Goal: Contribute content: Contribute content

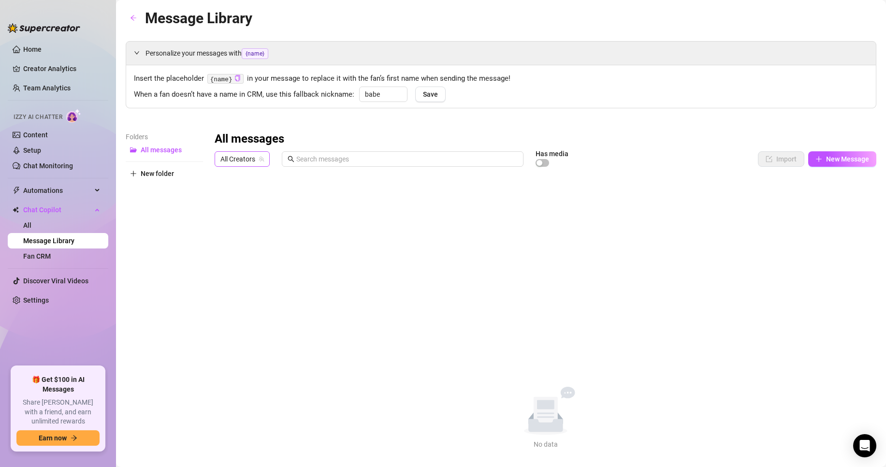
click at [226, 160] on span "All Creators" at bounding box center [241, 159] width 43 height 14
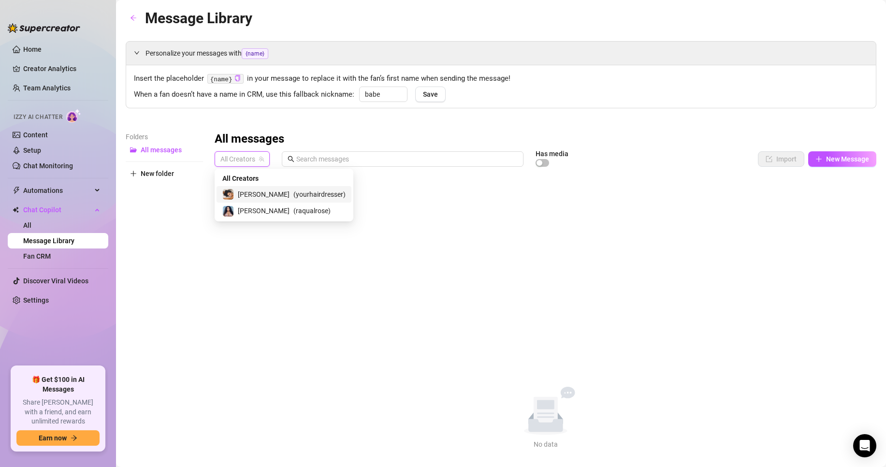
click at [299, 194] on span "( yourhairdresser )" at bounding box center [319, 194] width 52 height 11
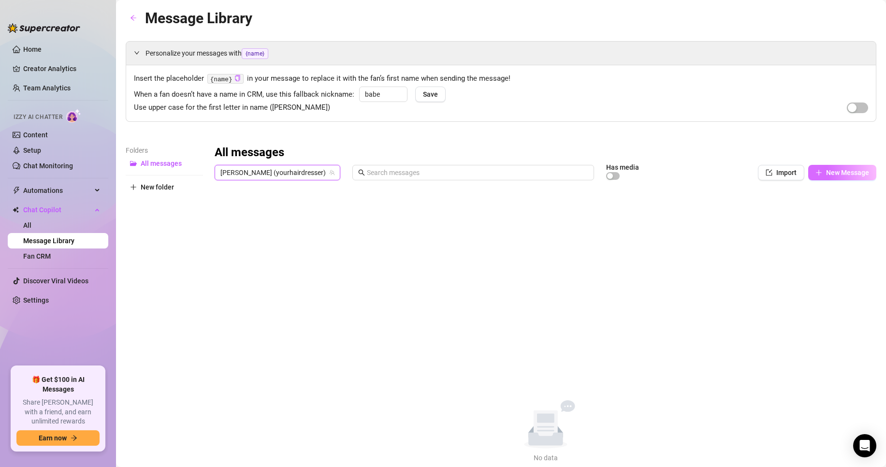
click at [815, 174] on button "New Message" at bounding box center [842, 172] width 68 height 15
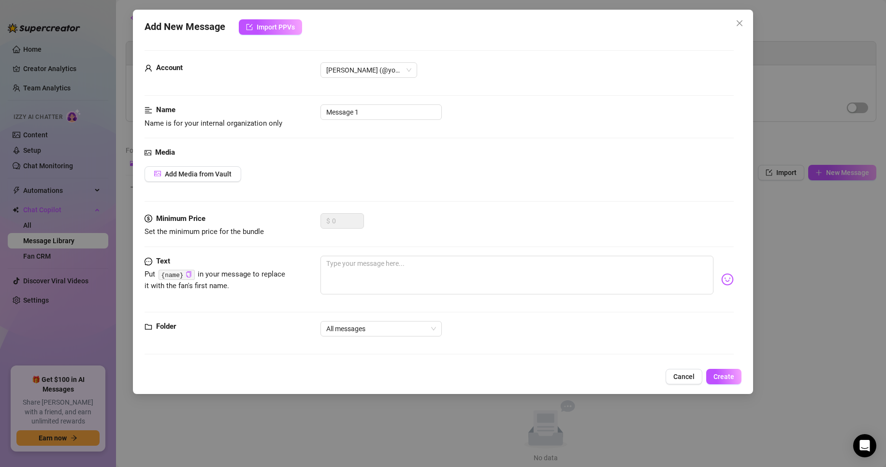
click at [685, 377] on span "Cancel" at bounding box center [683, 377] width 21 height 8
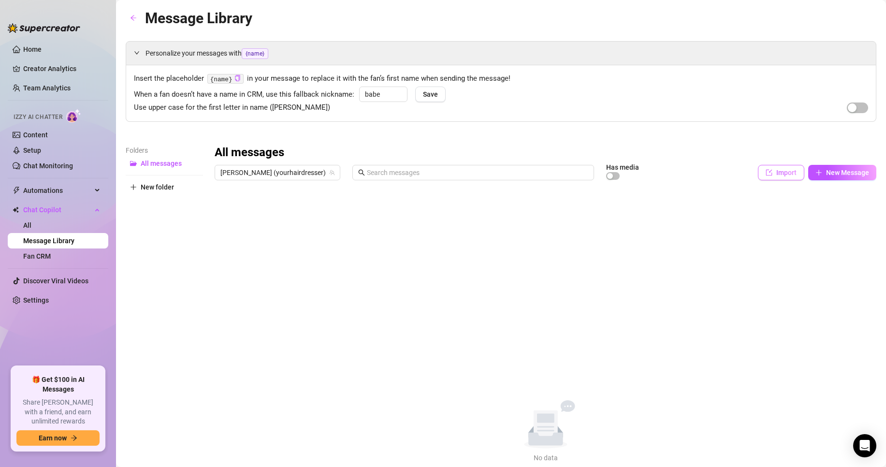
click at [776, 171] on span "Import" at bounding box center [786, 173] width 20 height 8
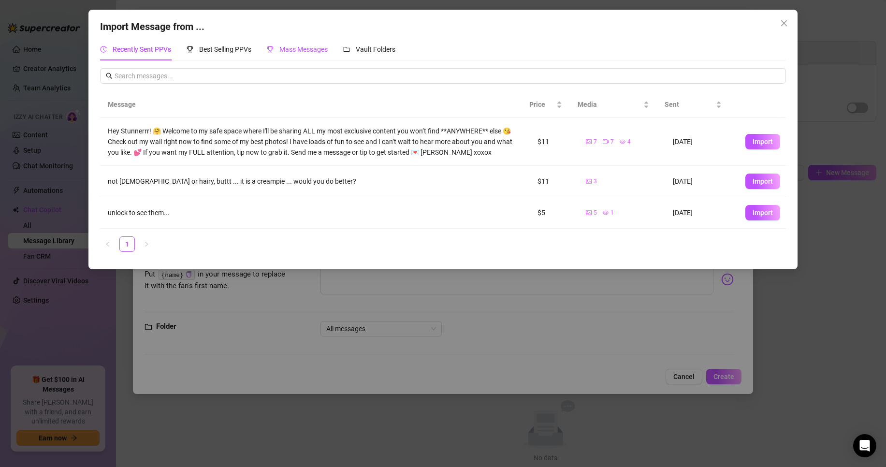
click at [295, 50] on span "Mass Messages" at bounding box center [303, 49] width 48 height 8
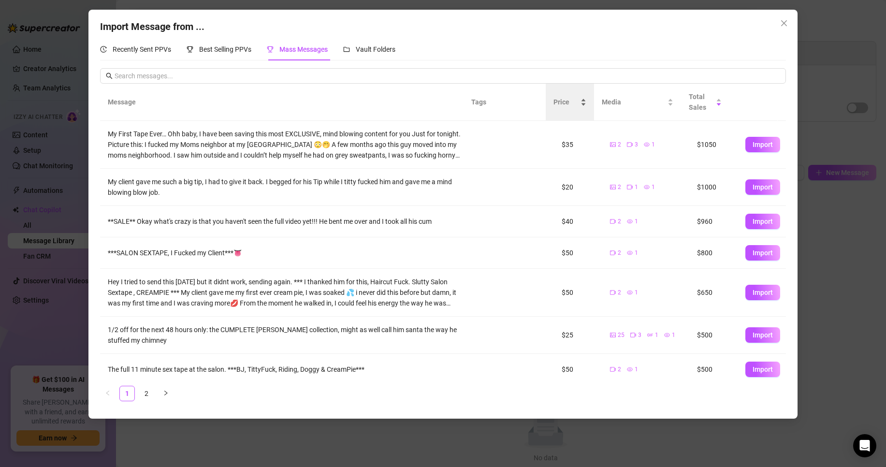
click at [562, 105] on span "Price" at bounding box center [565, 102] width 25 height 11
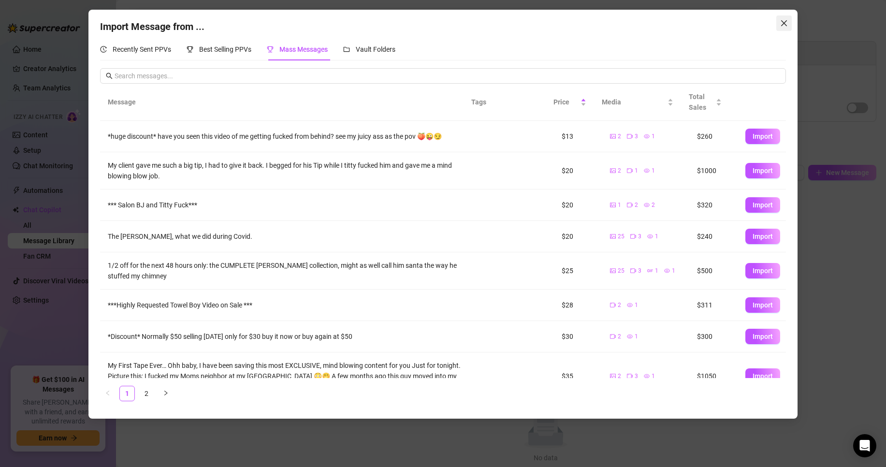
click at [782, 27] on button "Close" at bounding box center [783, 22] width 15 height 15
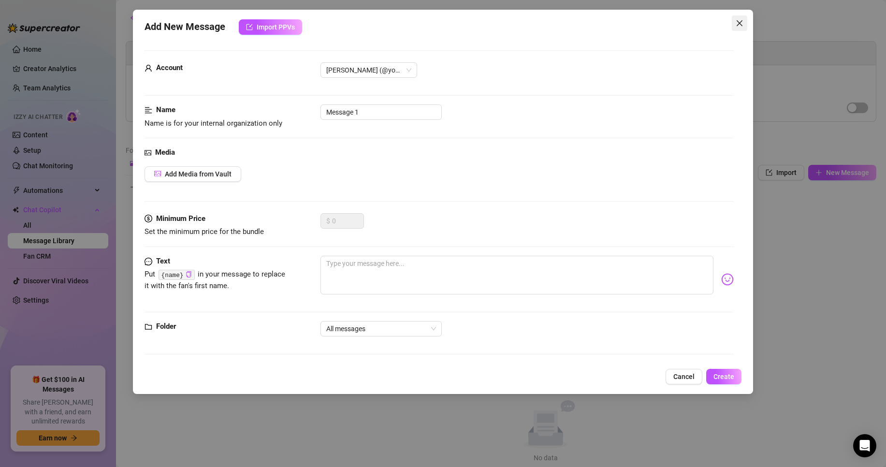
click at [738, 17] on button "Close" at bounding box center [739, 22] width 15 height 15
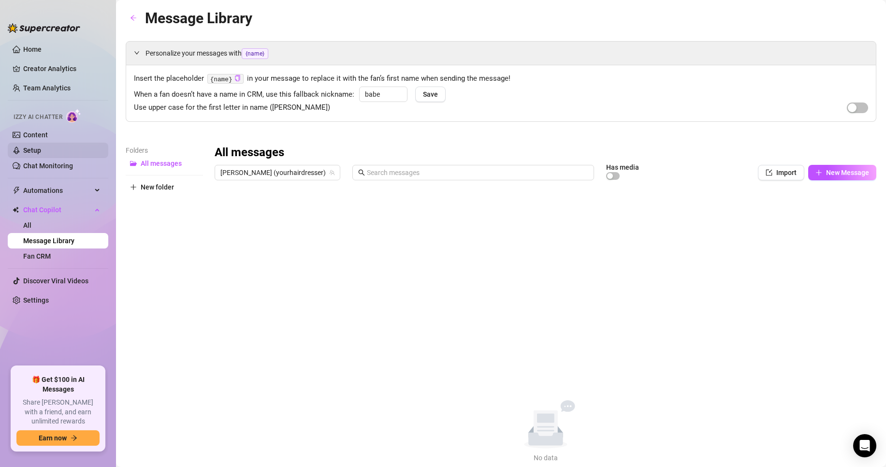
click at [41, 154] on link "Setup" at bounding box center [32, 150] width 18 height 8
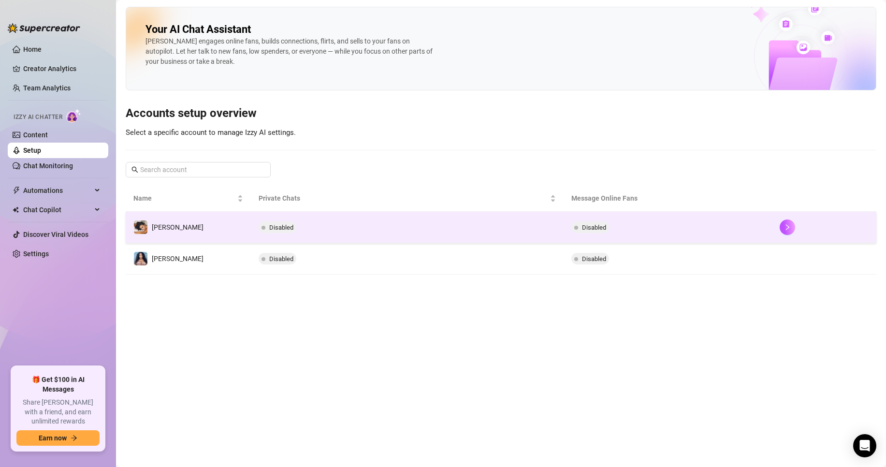
click at [291, 222] on span "Disabled" at bounding box center [278, 227] width 38 height 12
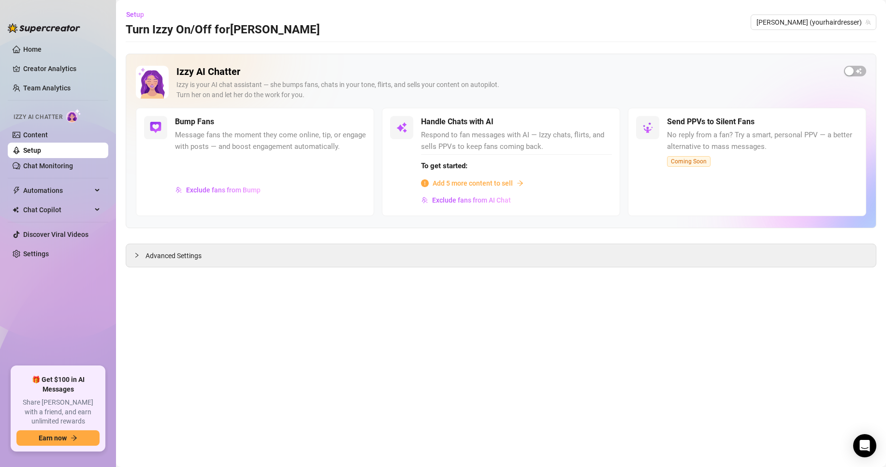
click at [496, 183] on span "Add 5 more content to sell" at bounding box center [473, 183] width 80 height 11
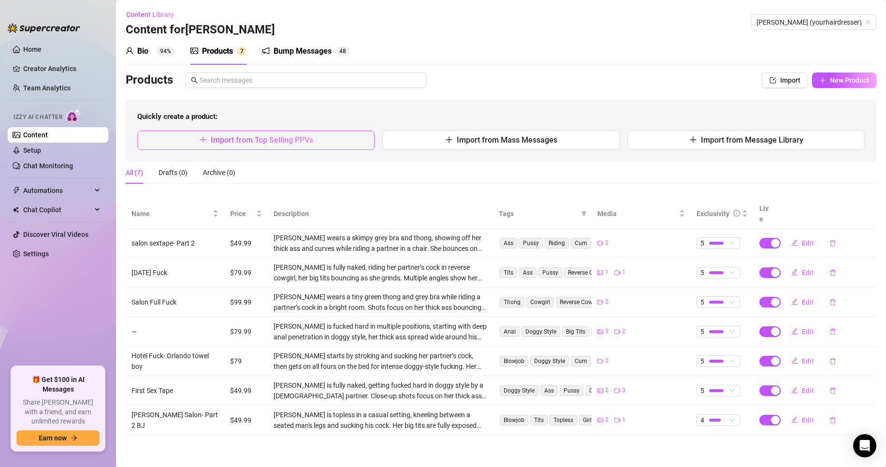
click at [319, 139] on button "Import from Top Selling PPVs" at bounding box center [255, 139] width 237 height 19
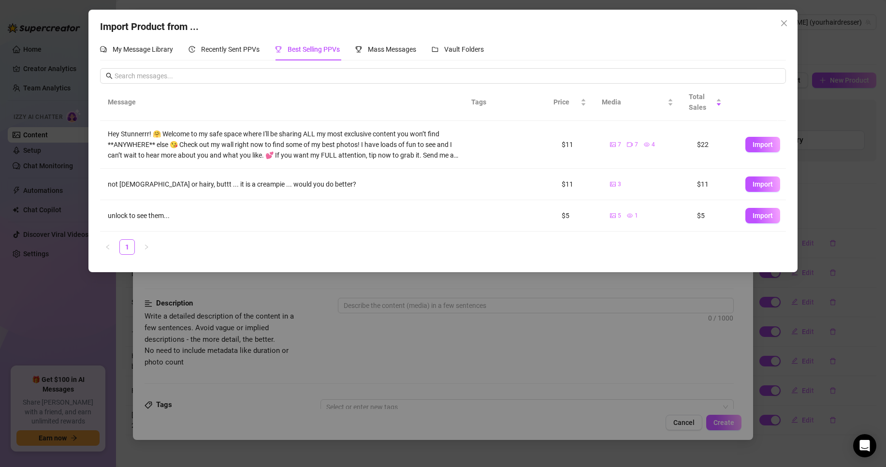
click at [602, 217] on td "5 1" at bounding box center [645, 215] width 87 height 31
click at [610, 216] on icon "picture" at bounding box center [613, 216] width 6 height 4
click at [454, 50] on span "Vault Folders" at bounding box center [464, 49] width 40 height 8
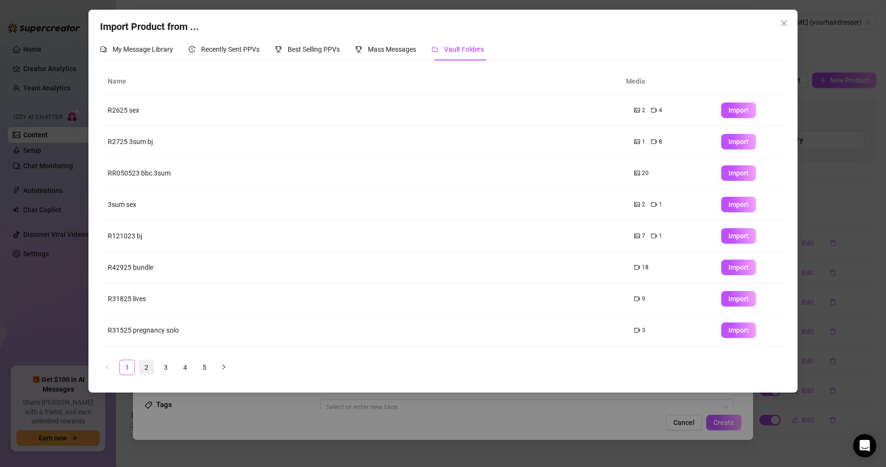
click at [147, 367] on link "2" at bounding box center [146, 367] width 14 height 14
click at [163, 365] on link "3" at bounding box center [166, 367] width 14 height 14
click at [740, 110] on span "Import" at bounding box center [738, 110] width 20 height 8
type textarea "Type your message here..."
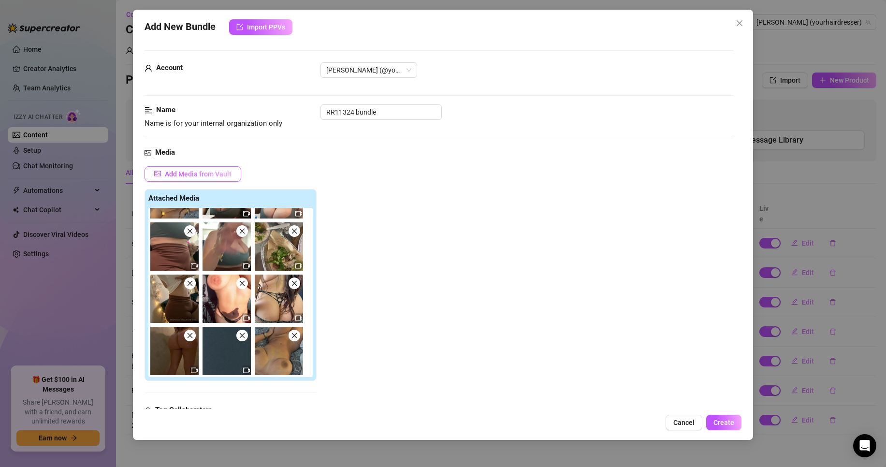
click at [191, 173] on span "Add Media from Vault" at bounding box center [198, 174] width 67 height 8
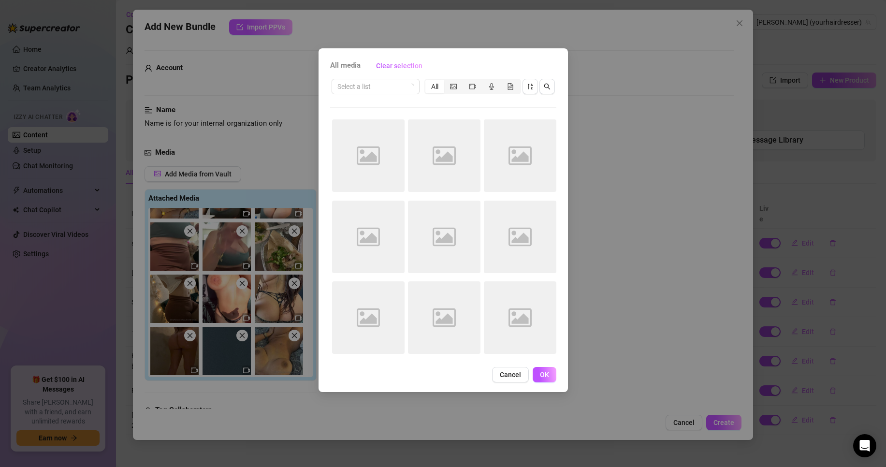
click at [495, 378] on button "Cancel" at bounding box center [510, 374] width 37 height 15
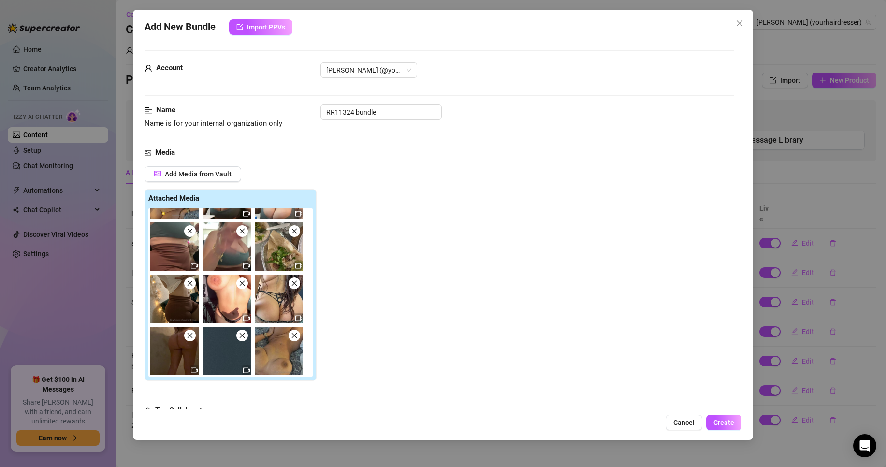
click at [185, 278] on img at bounding box center [174, 299] width 48 height 48
click at [189, 283] on icon "close" at bounding box center [190, 283] width 7 height 7
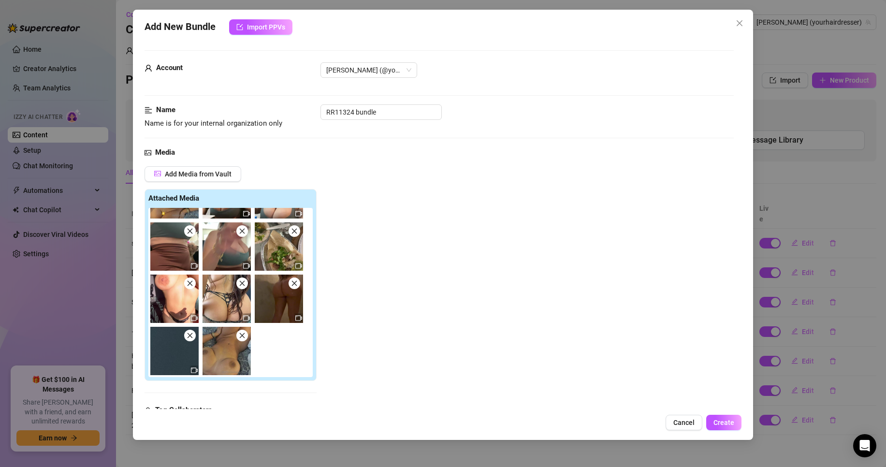
click at [189, 283] on icon "close" at bounding box center [190, 283] width 5 height 5
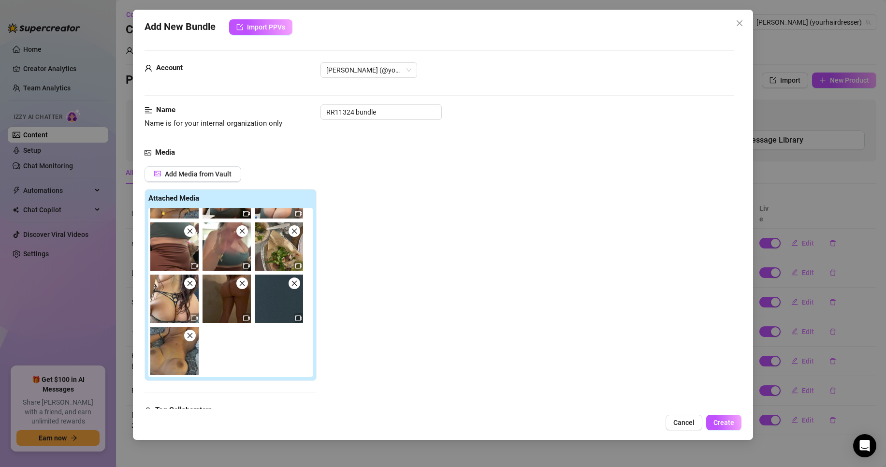
click at [189, 283] on icon "close" at bounding box center [190, 283] width 5 height 5
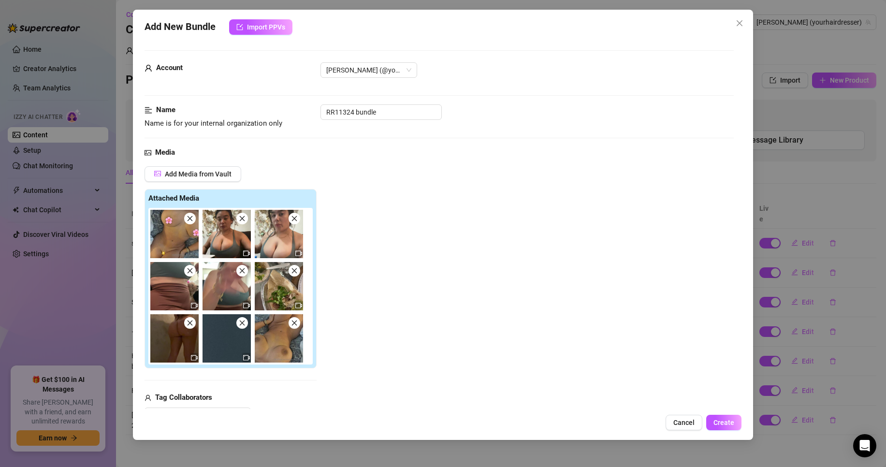
click at [189, 283] on img at bounding box center [174, 286] width 48 height 48
click at [192, 271] on icon "close" at bounding box center [190, 270] width 7 height 7
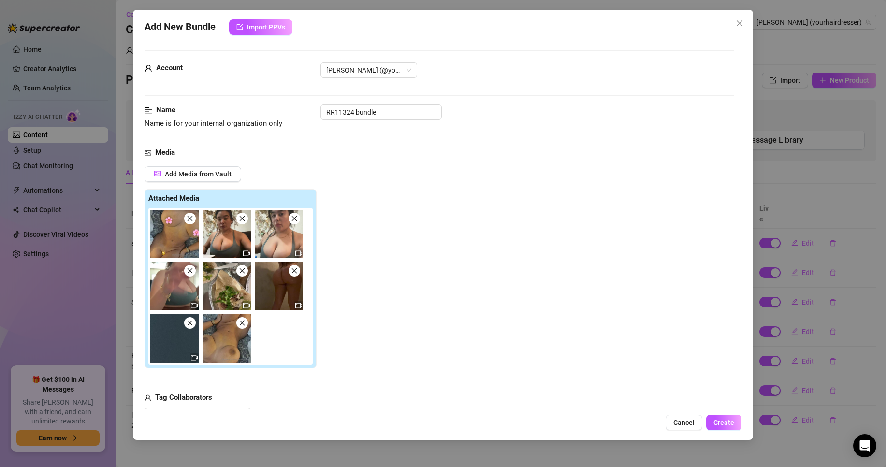
click at [192, 271] on icon "close" at bounding box center [190, 270] width 7 height 7
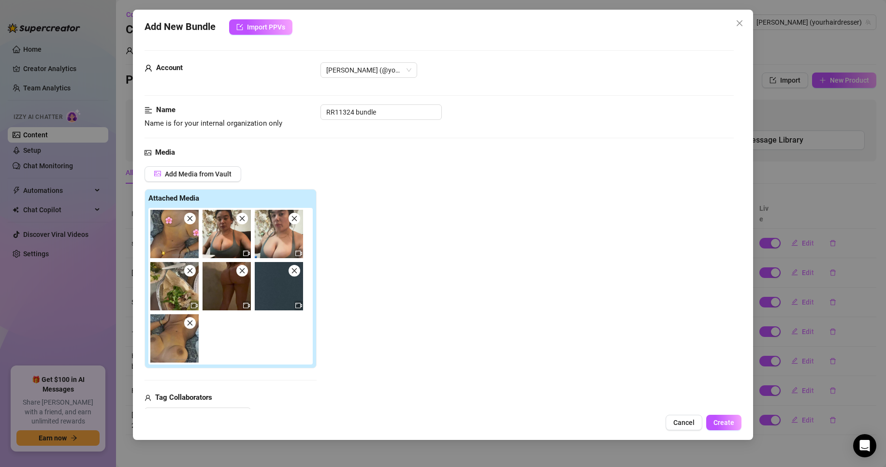
click at [192, 271] on icon "close" at bounding box center [190, 270] width 7 height 7
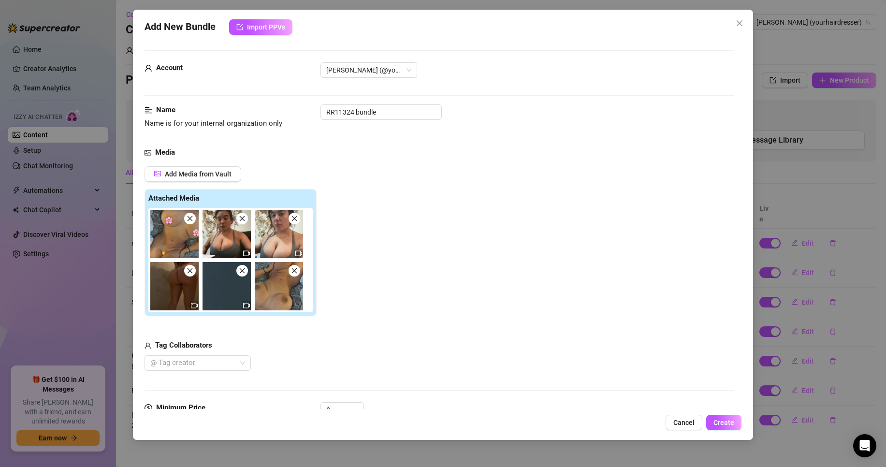
click at [192, 271] on icon "close" at bounding box center [190, 270] width 7 height 7
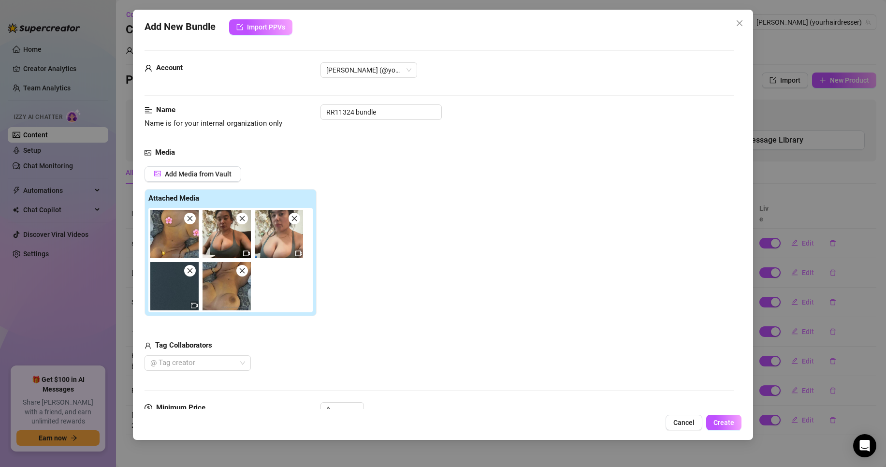
click at [192, 271] on icon "close" at bounding box center [190, 270] width 7 height 7
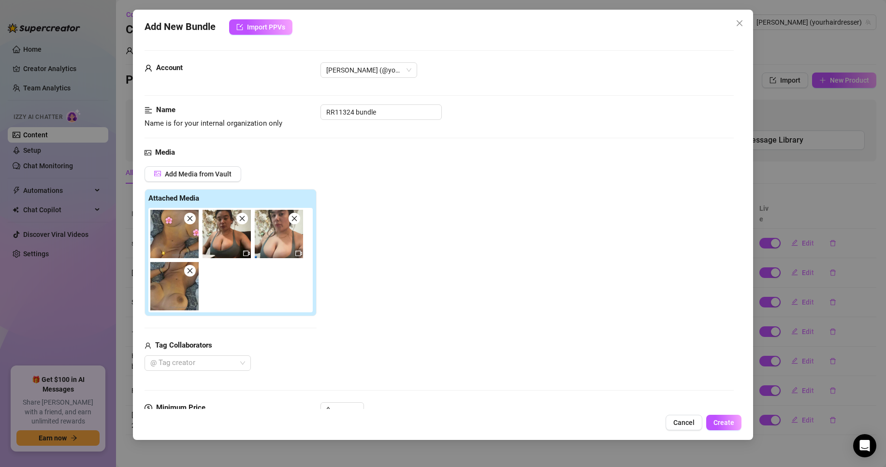
click at [192, 271] on icon "close" at bounding box center [190, 270] width 7 height 7
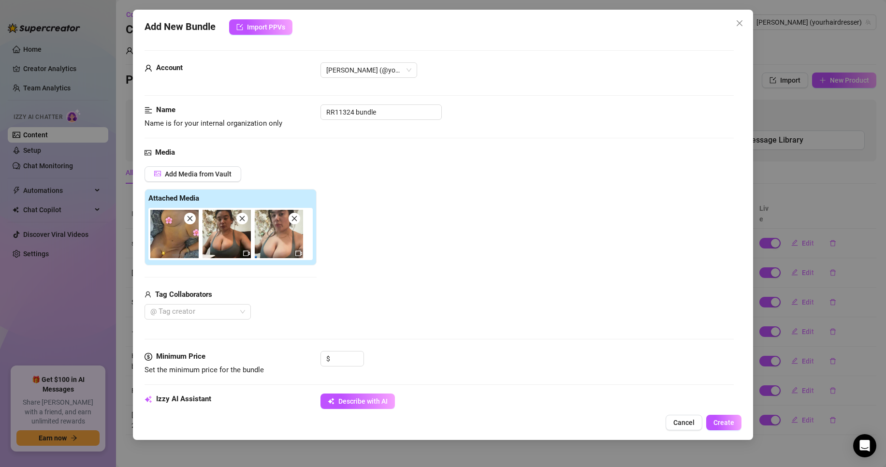
click at [191, 221] on icon "close" at bounding box center [190, 218] width 7 height 7
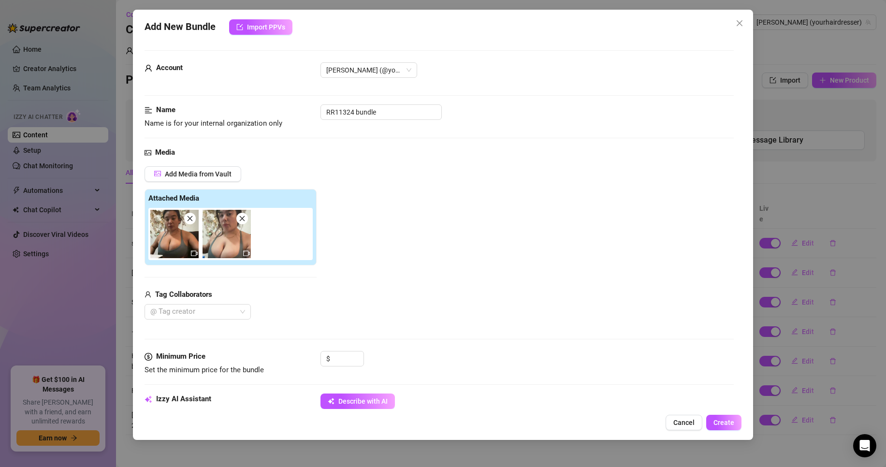
click at [191, 221] on icon "close" at bounding box center [190, 218] width 7 height 7
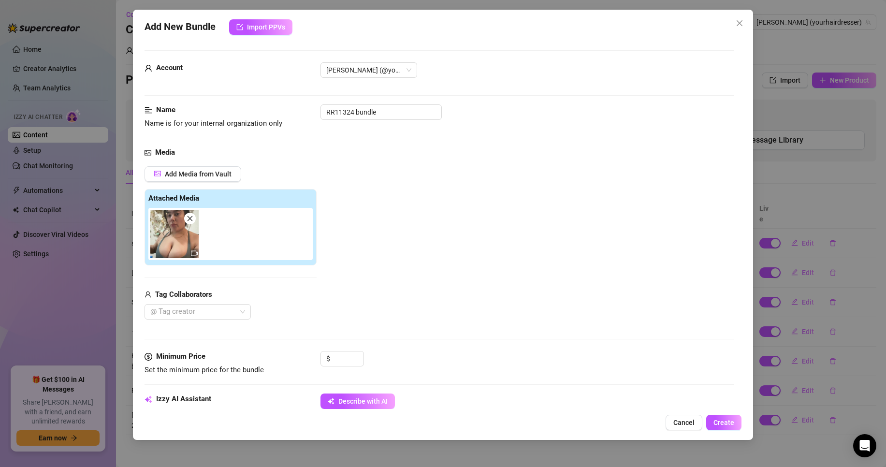
click at [191, 221] on icon "close" at bounding box center [190, 218] width 7 height 7
type input "0"
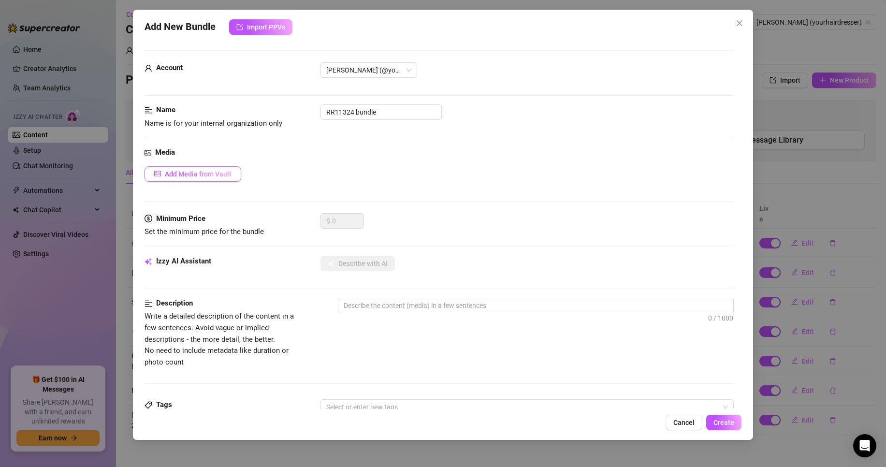
click at [193, 176] on span "Add Media from Vault" at bounding box center [198, 174] width 67 height 8
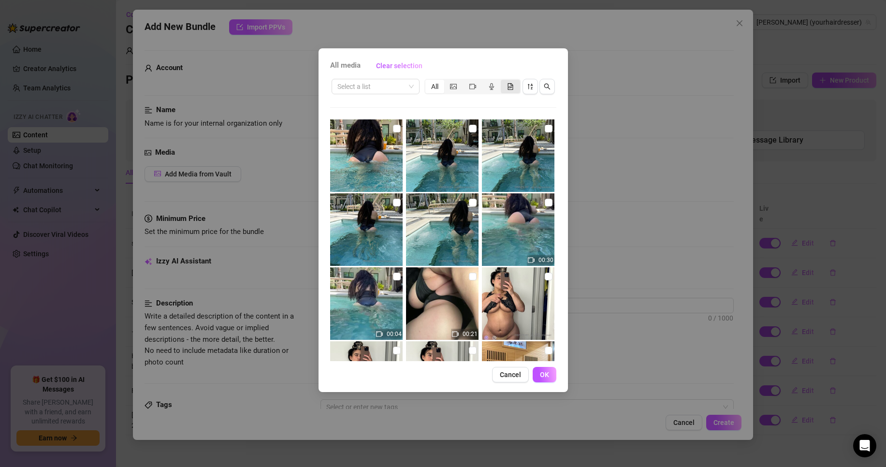
click at [514, 87] on div "segmented control" at bounding box center [510, 87] width 19 height 14
click at [503, 81] on input "segmented control" at bounding box center [503, 81] width 0 height 0
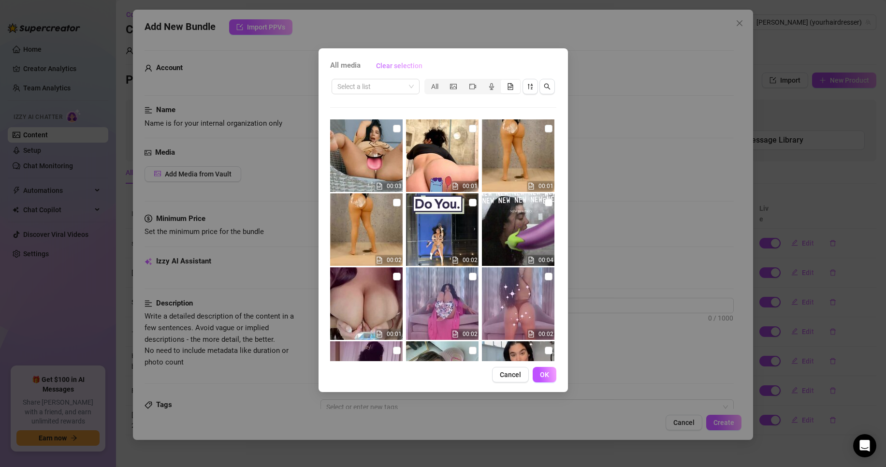
click at [408, 65] on span "Clear selection" at bounding box center [399, 66] width 46 height 8
click at [514, 87] on div "segmented control" at bounding box center [510, 87] width 19 height 14
click at [503, 81] on input "segmented control" at bounding box center [503, 81] width 0 height 0
click at [517, 84] on div "segmented control" at bounding box center [510, 87] width 19 height 14
click at [503, 81] on input "segmented control" at bounding box center [503, 81] width 0 height 0
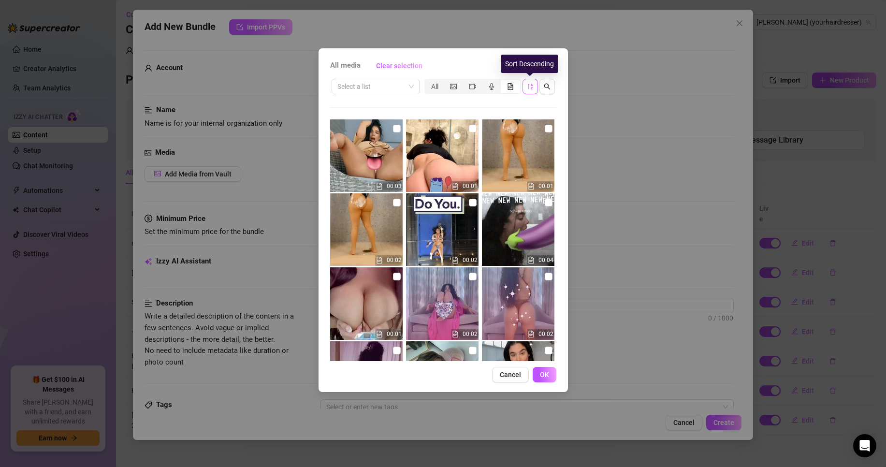
click at [536, 89] on button "button" at bounding box center [529, 86] width 15 height 15
click at [536, 90] on button "button" at bounding box center [529, 86] width 15 height 15
click at [473, 88] on icon "video-camera" at bounding box center [472, 86] width 7 height 7
click at [465, 81] on input "segmented control" at bounding box center [465, 81] width 0 height 0
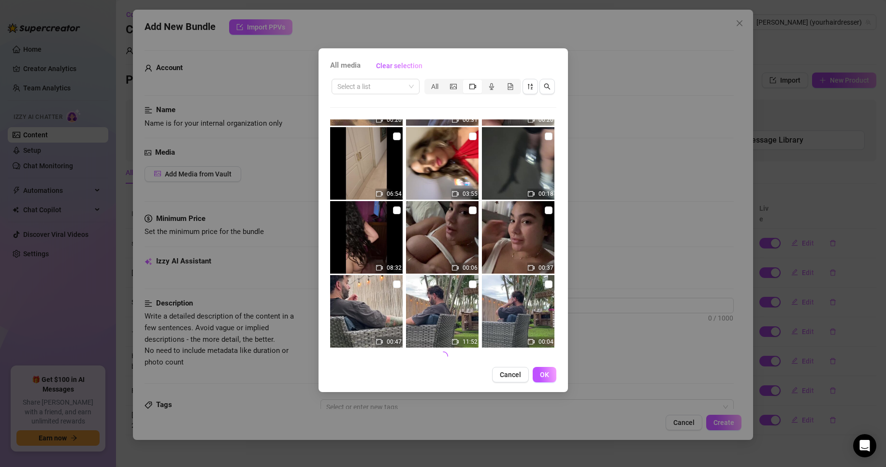
scroll to position [364, 0]
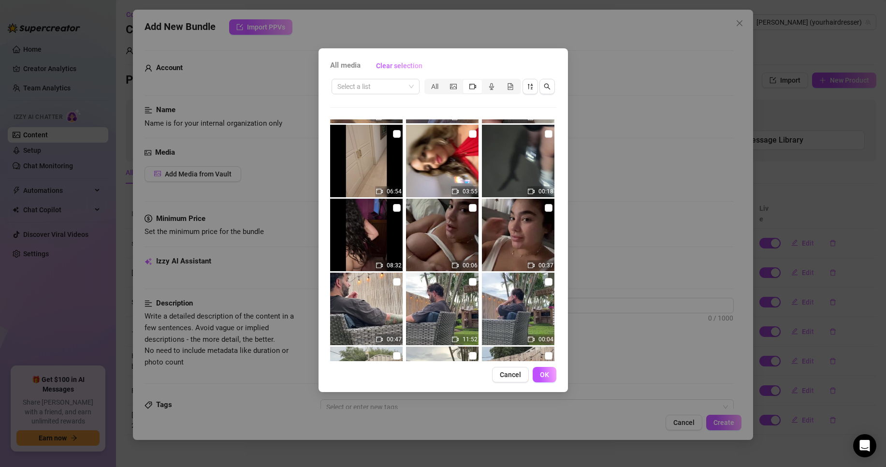
click at [388, 249] on img at bounding box center [366, 235] width 72 height 72
click at [372, 226] on img at bounding box center [366, 235] width 72 height 72
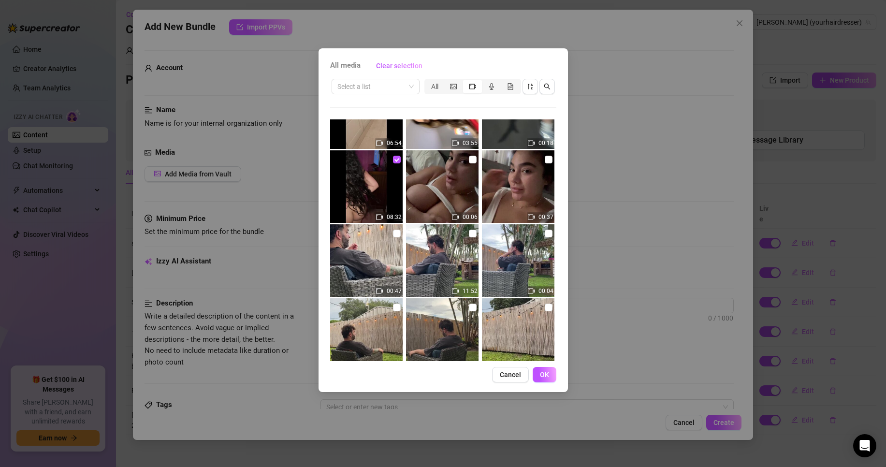
scroll to position [316, 0]
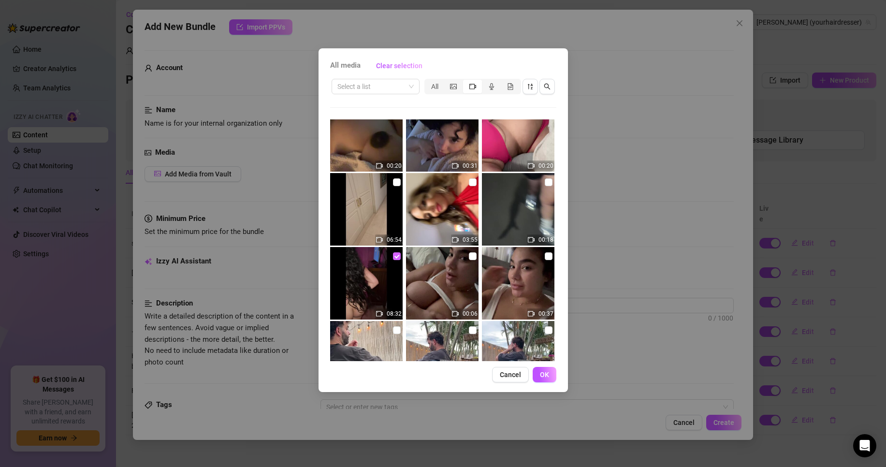
click at [393, 251] on label at bounding box center [397, 256] width 8 height 11
click at [393, 252] on input "checkbox" at bounding box center [397, 256] width 8 height 8
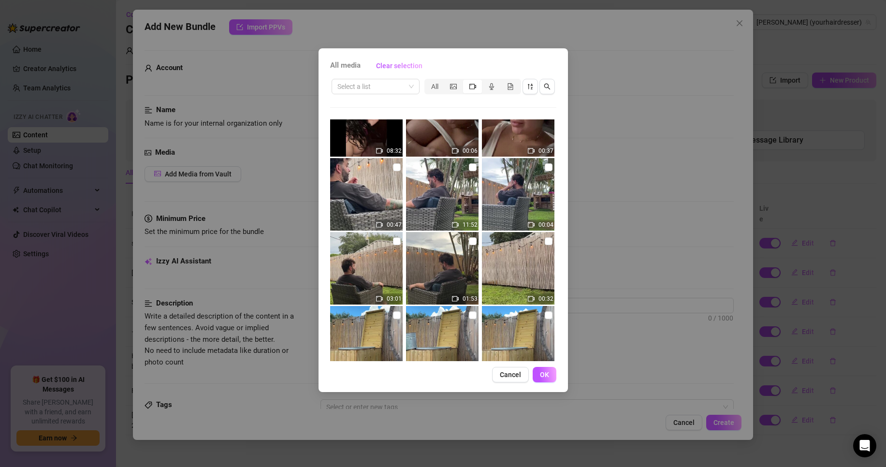
scroll to position [413, 0]
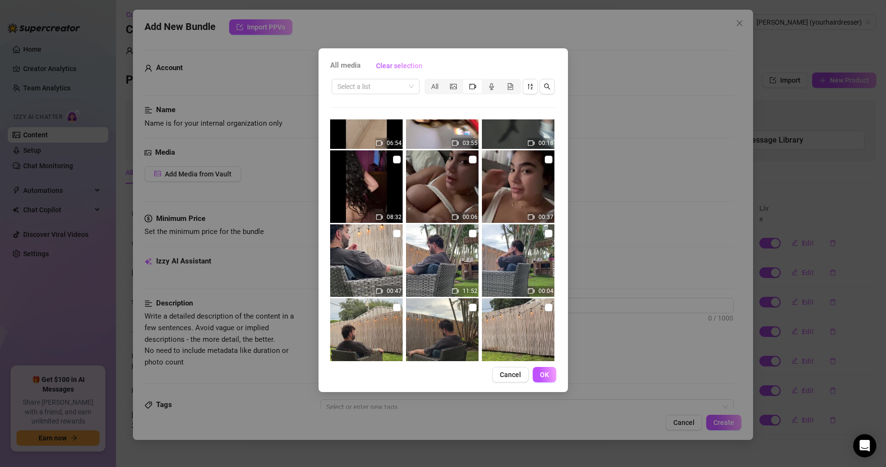
click at [380, 208] on img at bounding box center [366, 186] width 72 height 72
checkbox input "true"
click at [546, 375] on span "OK" at bounding box center [544, 375] width 9 height 8
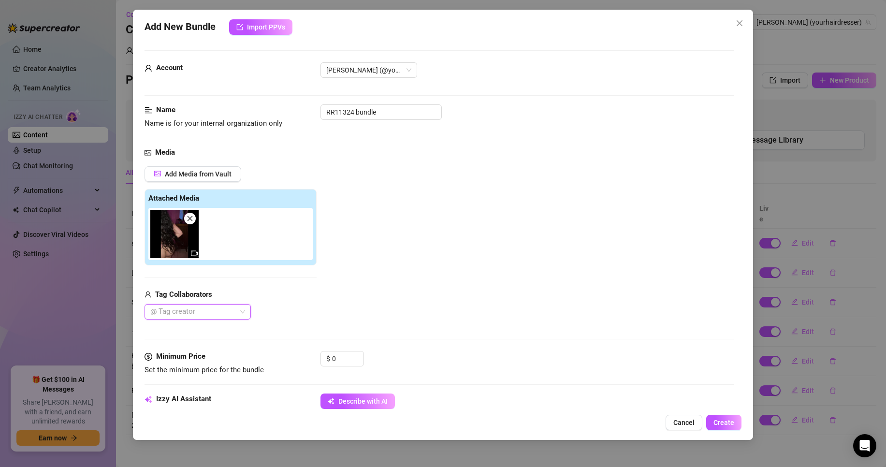
click at [191, 244] on img at bounding box center [174, 234] width 48 height 48
click at [195, 252] on icon "video-camera" at bounding box center [194, 253] width 7 height 7
click at [171, 247] on img at bounding box center [174, 234] width 48 height 48
click at [178, 221] on img at bounding box center [174, 234] width 48 height 48
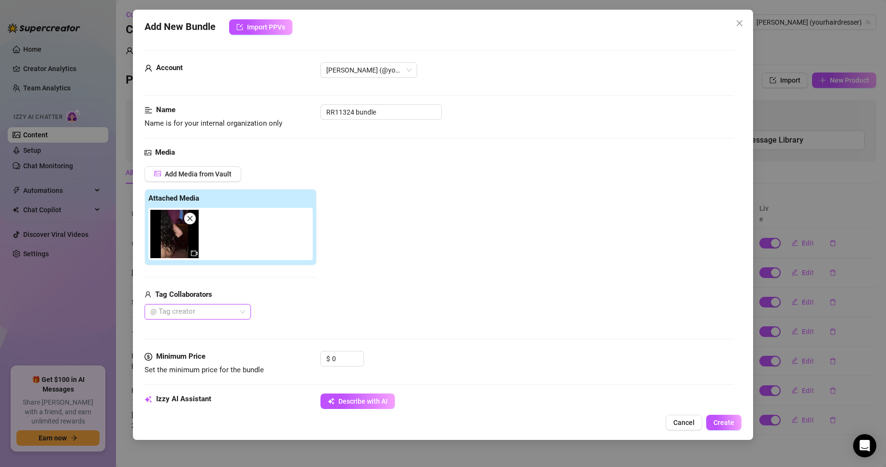
click at [185, 216] on span at bounding box center [190, 219] width 12 height 12
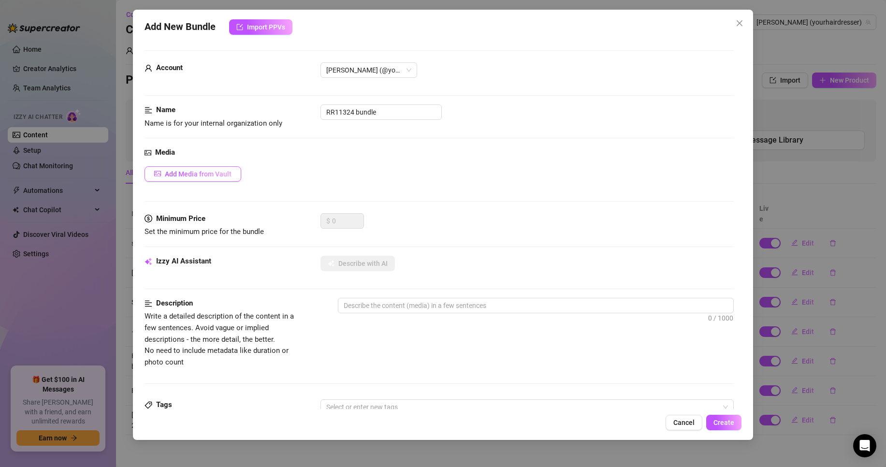
click at [200, 169] on button "Add Media from Vault" at bounding box center [193, 173] width 97 height 15
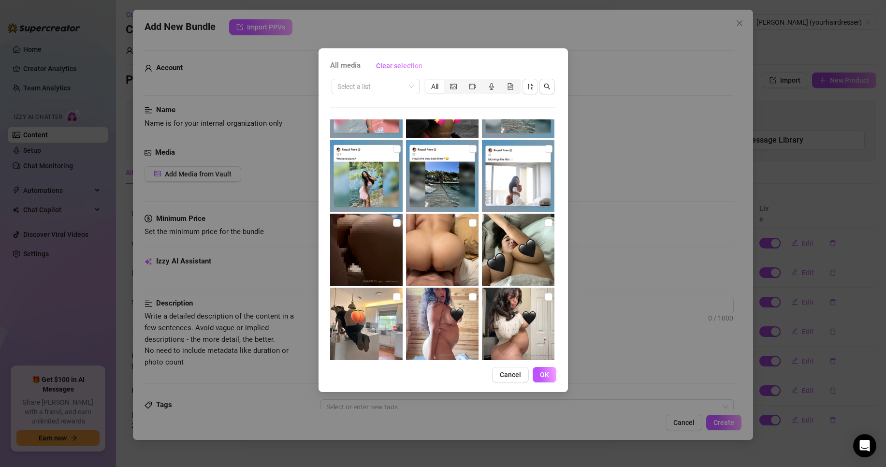
scroll to position [956, 0]
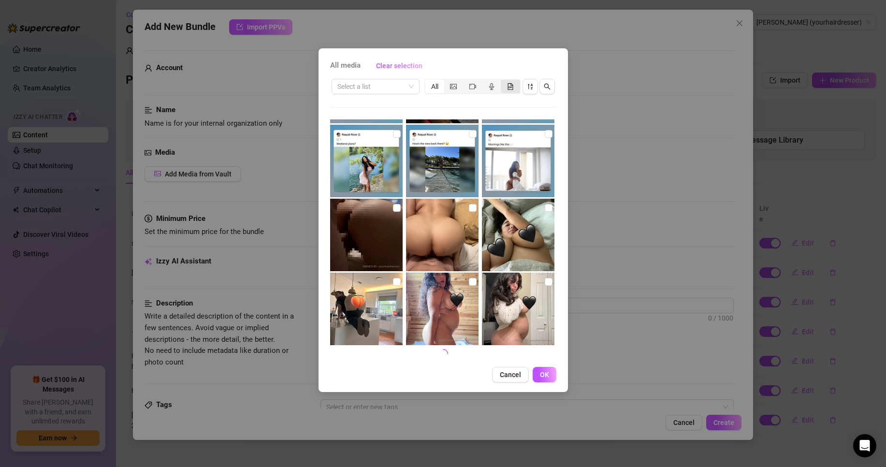
click at [512, 84] on icon "file-gif" at bounding box center [509, 86] width 5 height 7
click at [503, 81] on input "segmented control" at bounding box center [503, 81] width 0 height 0
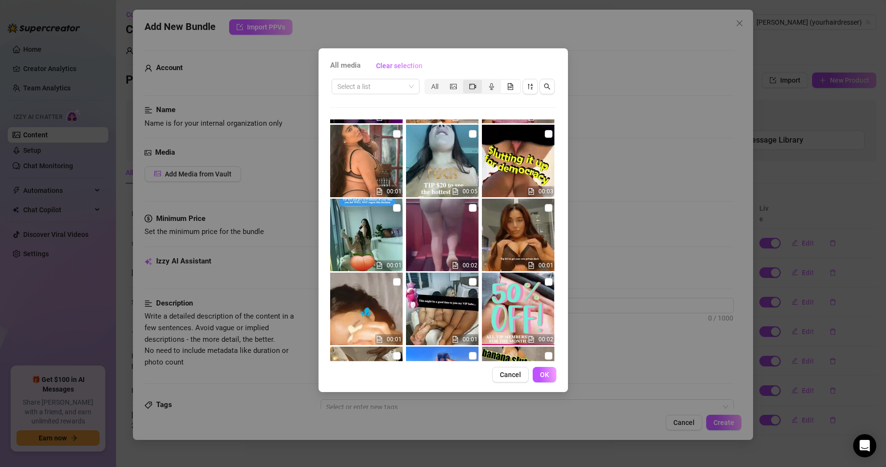
click at [471, 84] on icon "video-camera" at bounding box center [472, 86] width 7 height 7
click at [465, 81] on input "segmented control" at bounding box center [465, 81] width 0 height 0
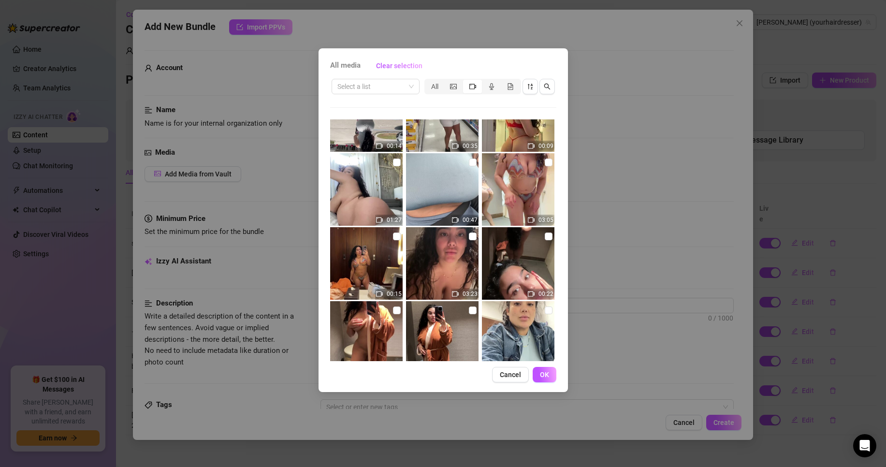
scroll to position [1838, 0]
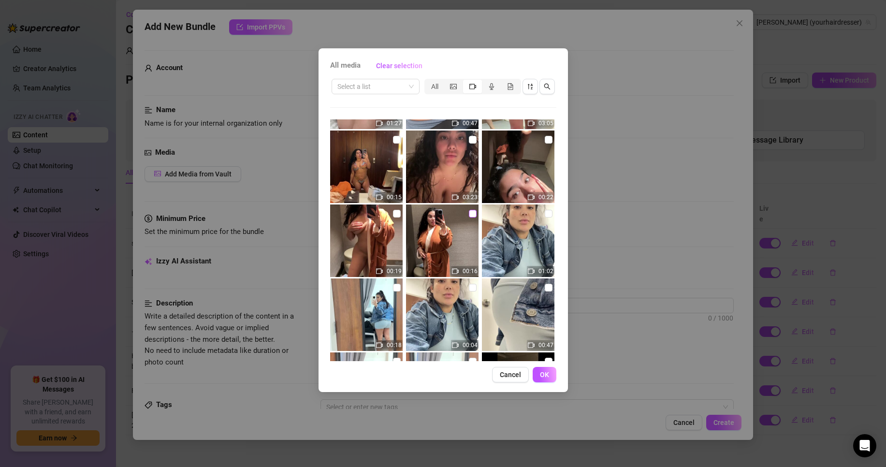
click at [469, 217] on input "checkbox" at bounding box center [473, 214] width 8 height 8
checkbox input "true"
click at [397, 210] on input "checkbox" at bounding box center [397, 214] width 8 height 8
checkbox input "true"
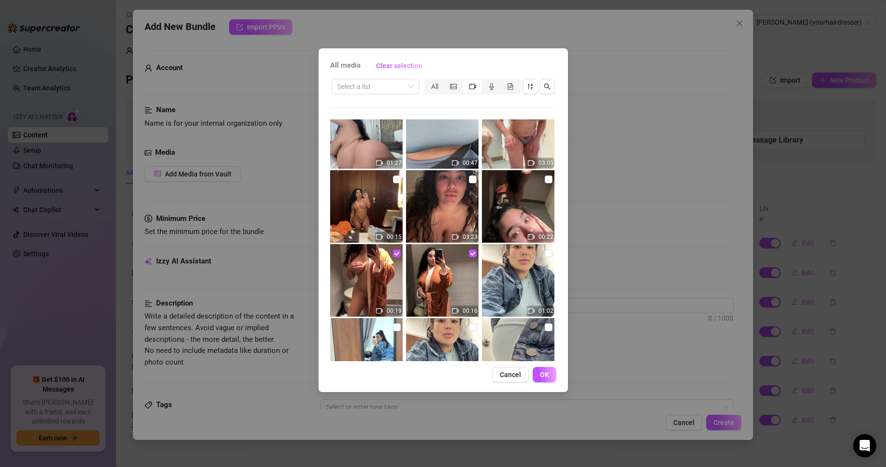
scroll to position [1789, 0]
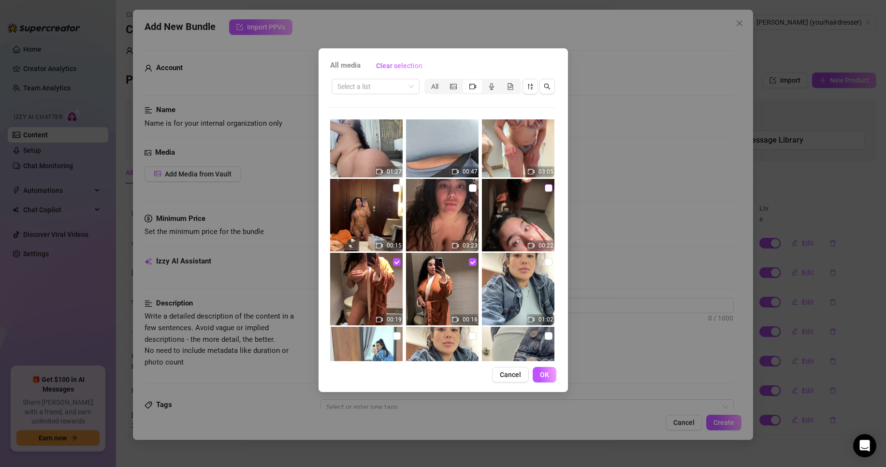
click at [545, 187] on input "checkbox" at bounding box center [549, 188] width 8 height 8
checkbox input "true"
click at [462, 184] on img at bounding box center [442, 215] width 72 height 72
checkbox input "true"
click at [393, 190] on input "checkbox" at bounding box center [397, 188] width 8 height 8
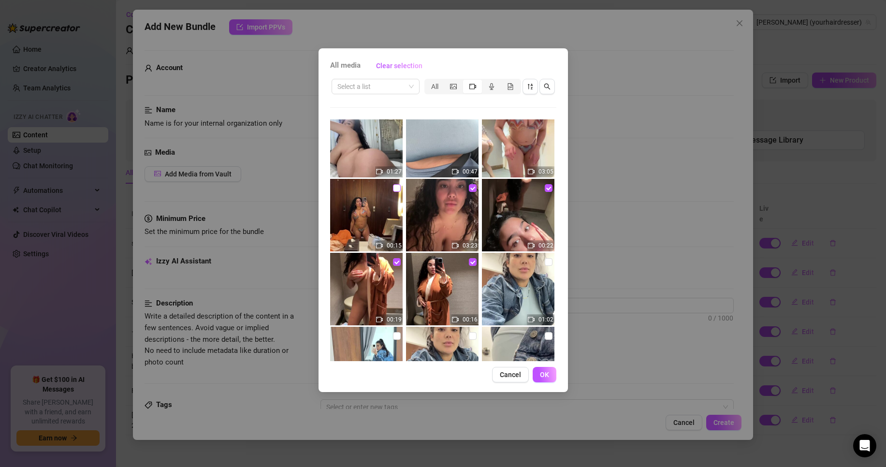
checkbox input "true"
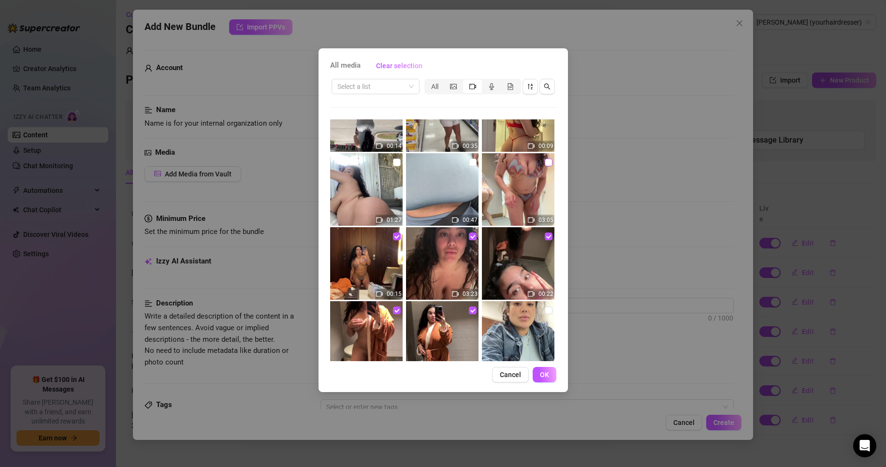
click at [545, 162] on input "checkbox" at bounding box center [549, 163] width 8 height 8
checkbox input "true"
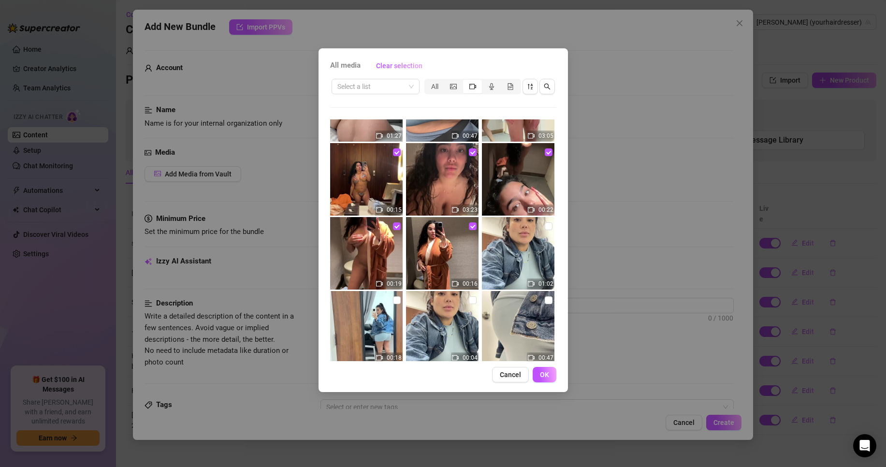
scroll to position [1886, 0]
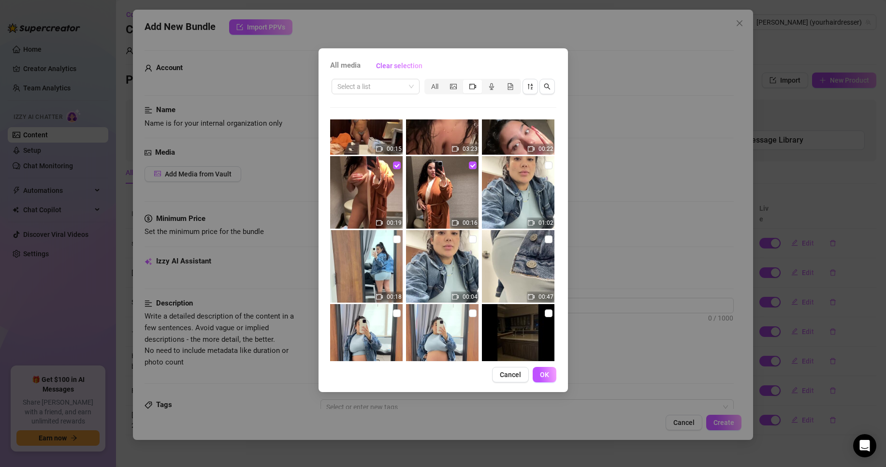
click at [538, 378] on button "OK" at bounding box center [545, 374] width 24 height 15
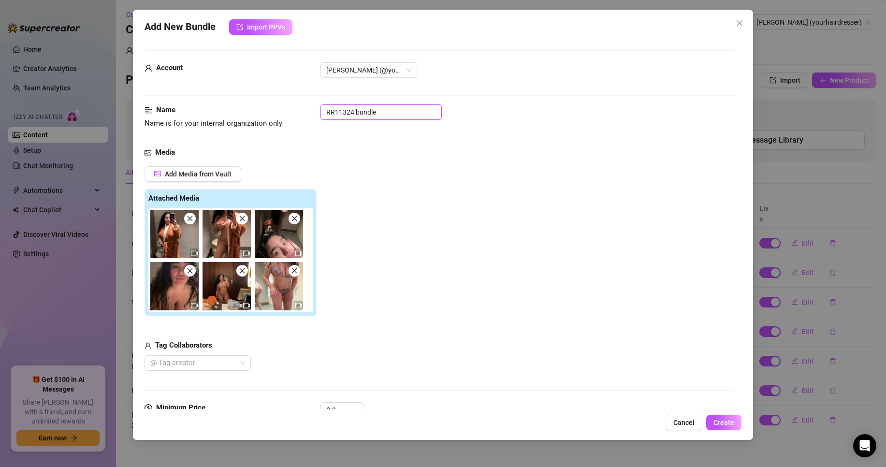
drag, startPoint x: 393, startPoint y: 113, endPoint x: 177, endPoint y: 99, distance: 216.0
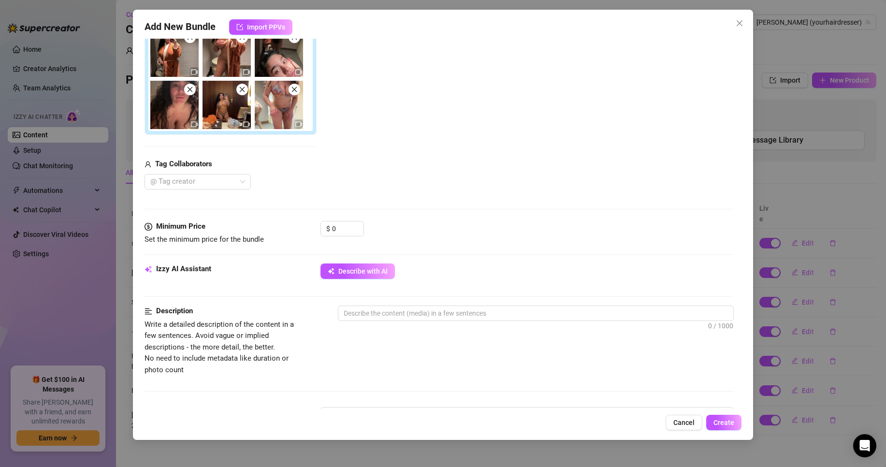
scroll to position [242, 0]
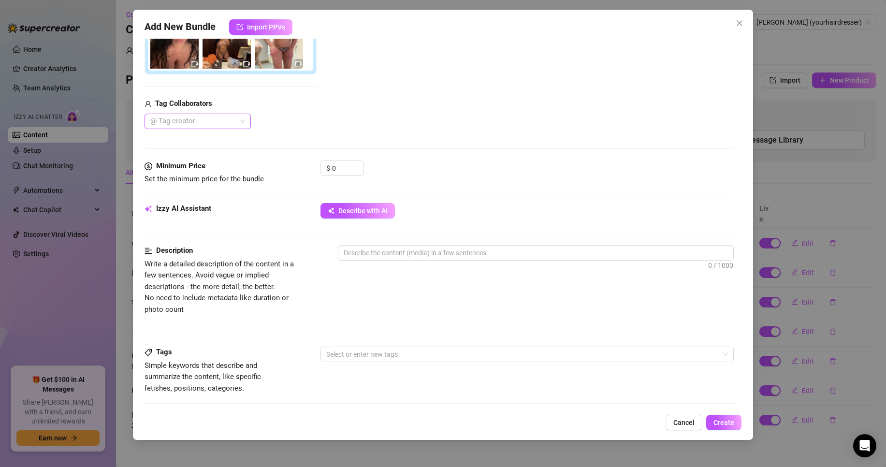
click at [221, 127] on div at bounding box center [192, 122] width 92 height 14
type input "Solo- Bathroom at [GEOGRAPHIC_DATA]"
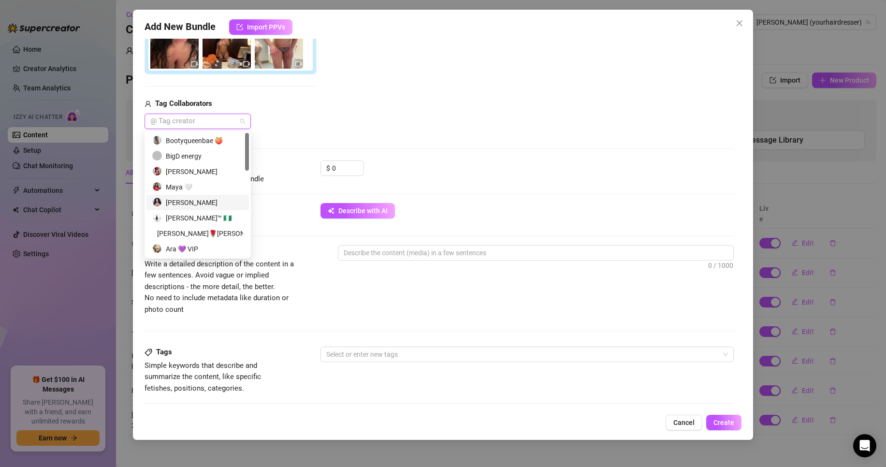
click at [195, 197] on div "[PERSON_NAME]" at bounding box center [197, 202] width 91 height 11
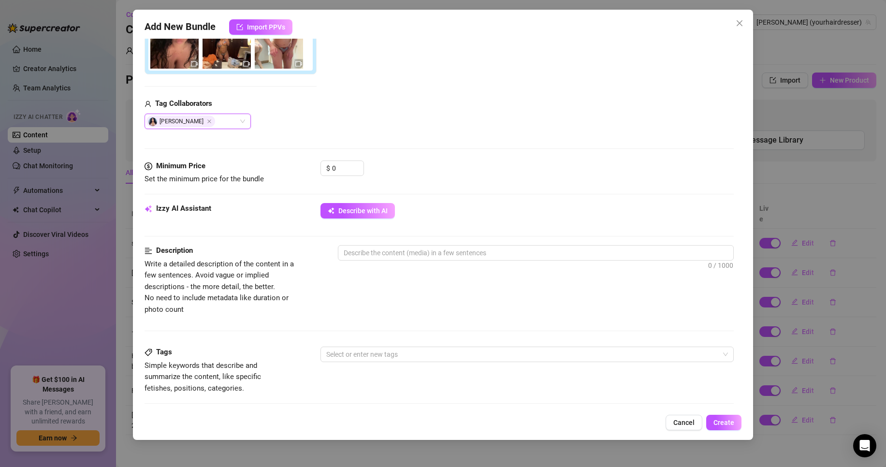
click at [420, 102] on div "Add Media from Vault Attached Media Tag Collaborators [PERSON_NAME] [PERSON_NAM…" at bounding box center [439, 27] width 589 height 204
click at [353, 162] on span "Increase Value" at bounding box center [358, 164] width 11 height 7
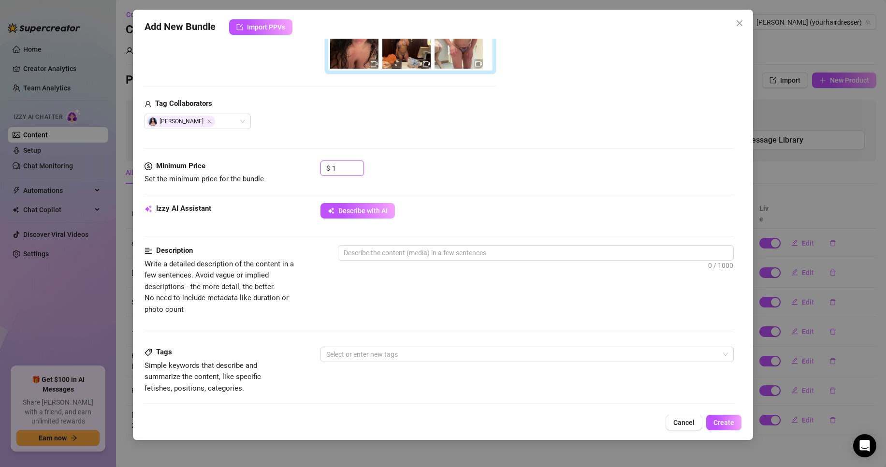
drag, startPoint x: 342, startPoint y: 172, endPoint x: 305, endPoint y: 179, distance: 37.9
click at [305, 179] on div "Minimum Price Set the minimum price for the bundle $ 1" at bounding box center [439, 172] width 589 height 25
drag, startPoint x: 298, startPoint y: 164, endPoint x: 258, endPoint y: 164, distance: 40.6
click at [258, 164] on div "Minimum Price Set the minimum price for the bundle $ 15" at bounding box center [439, 172] width 589 height 25
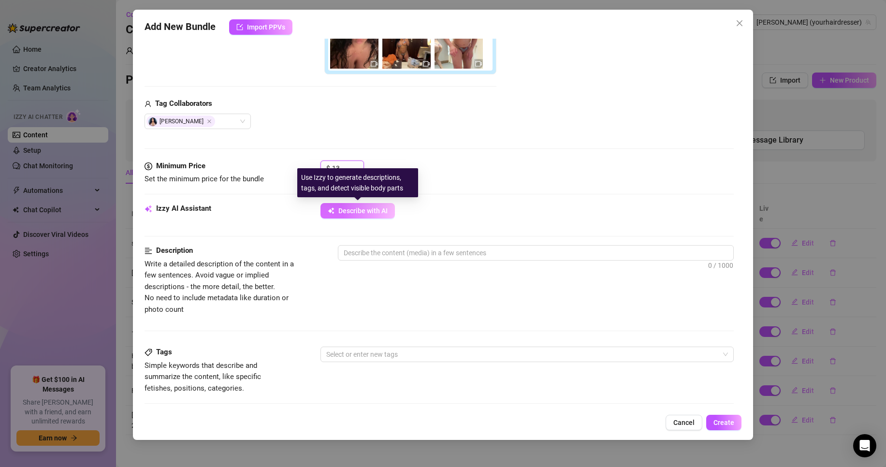
type input "13"
click at [363, 218] on button "Describe with AI" at bounding box center [357, 210] width 74 height 15
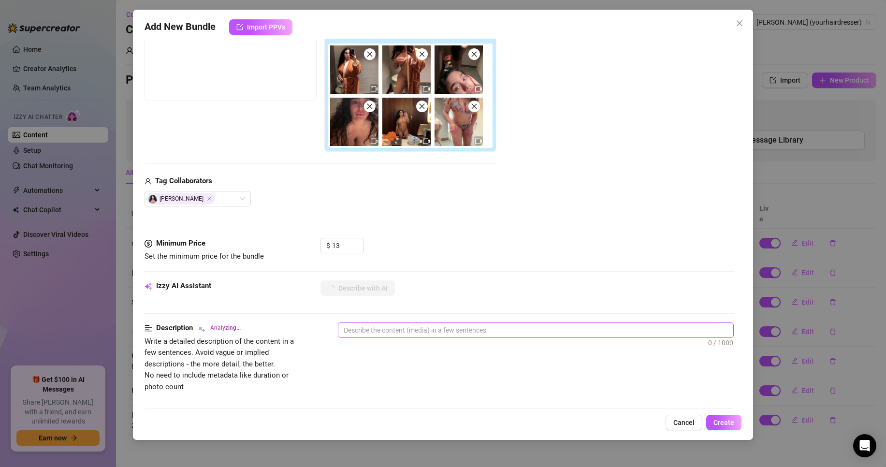
scroll to position [97, 0]
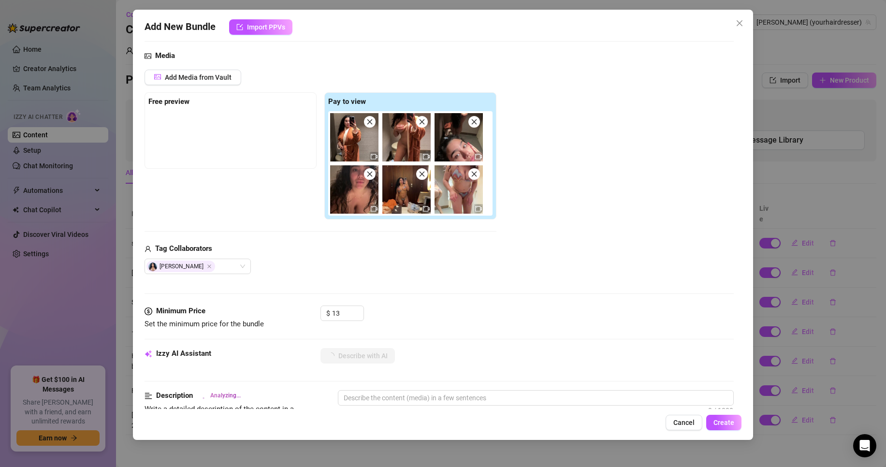
type textarea "[PERSON_NAME]"
type textarea "[PERSON_NAME] teases"
type textarea "[PERSON_NAME] teases in"
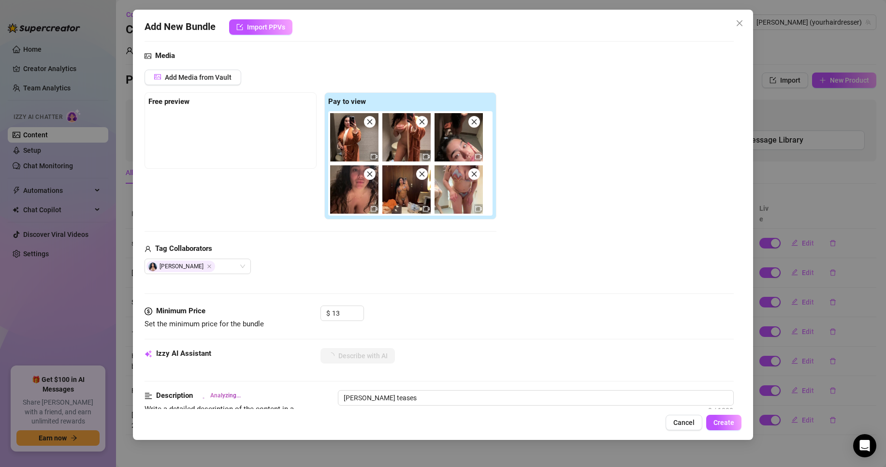
type textarea "[PERSON_NAME] teases in"
type textarea "[PERSON_NAME] teases in a"
type textarea "[PERSON_NAME] teases in a private"
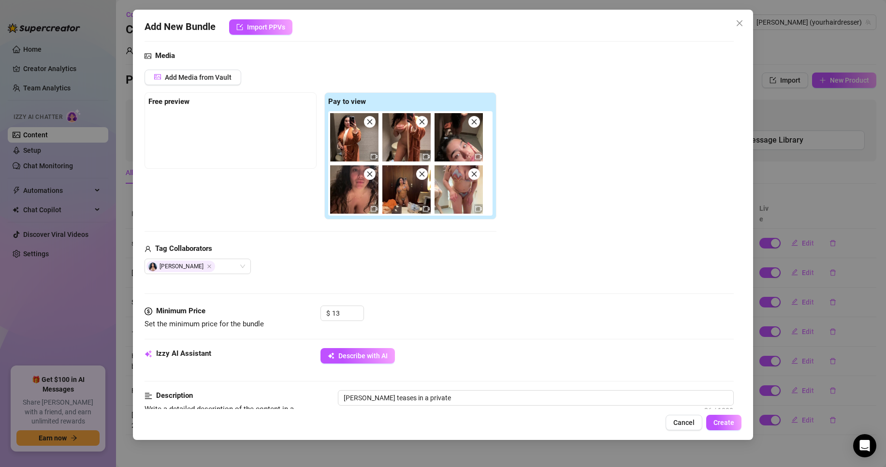
type textarea "[PERSON_NAME] teases in a private changing"
type textarea "[PERSON_NAME] teases in a private changing room,"
type textarea "[PERSON_NAME] teases in a private changing room, starting"
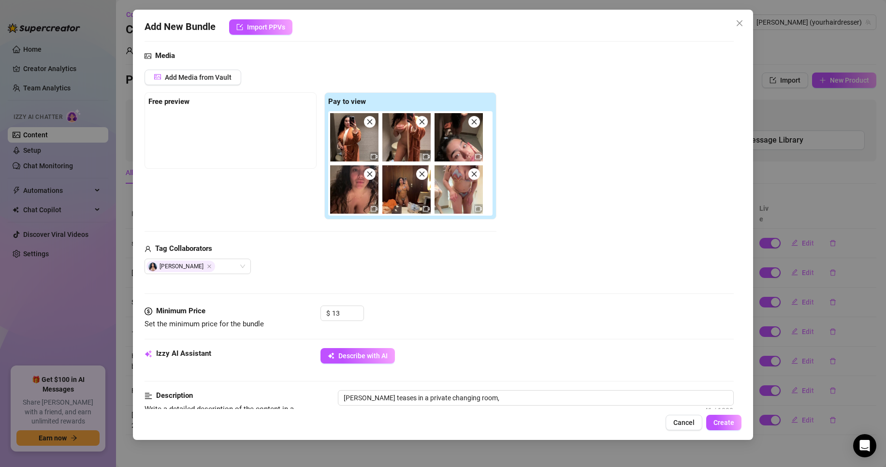
type textarea "[PERSON_NAME] teases in a private changing room, starting"
type textarea "[PERSON_NAME] teases in a private changing room, starting fully"
type textarea "[PERSON_NAME] teases in a private changing room, starting fully nude"
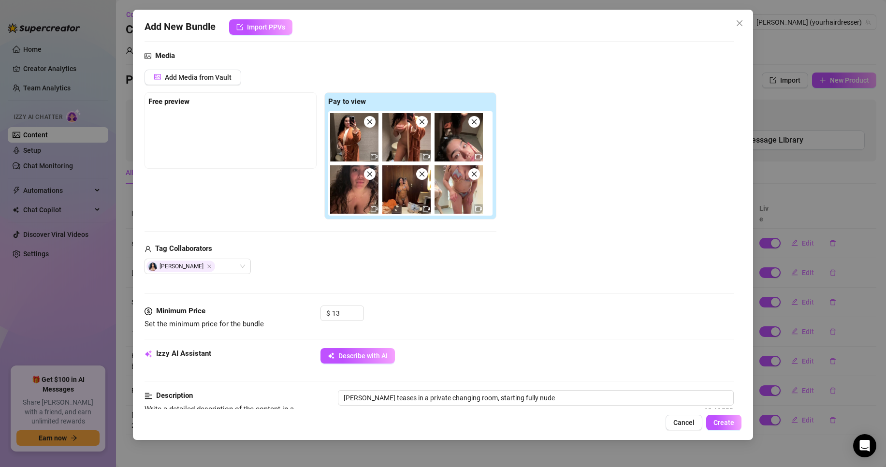
type textarea "[PERSON_NAME] teases in a private changing room, starting fully nude with"
type textarea "[PERSON_NAME] teases in a private changing room, starting fully nude with her"
type textarea "[PERSON_NAME] teases in a private changing room, starting fully nude with her t…"
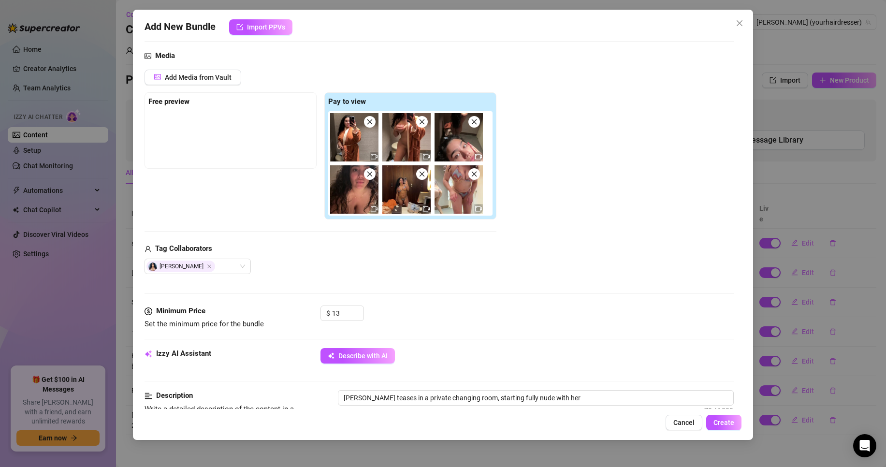
type textarea "[PERSON_NAME] teases in a private changing room, starting fully nude with her t…"
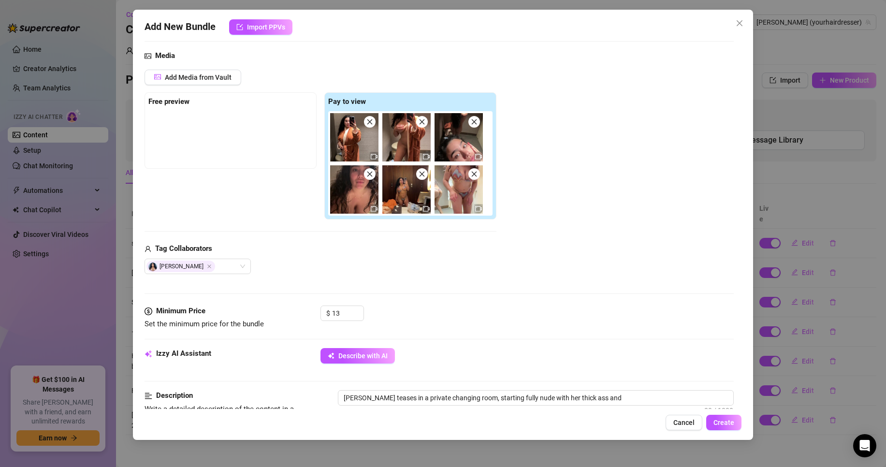
type textarea "[PERSON_NAME] teases in a private changing room, starting fully nude with her t…"
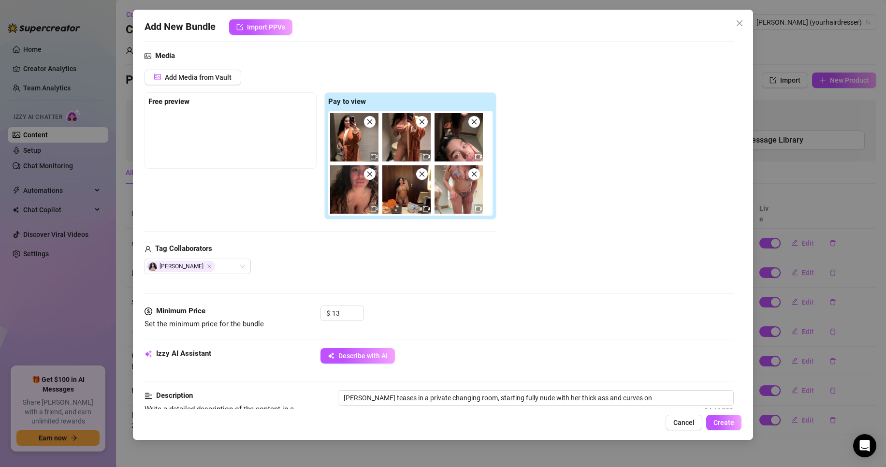
type textarea "[PERSON_NAME] teases in a private changing room, starting fully nude with her t…"
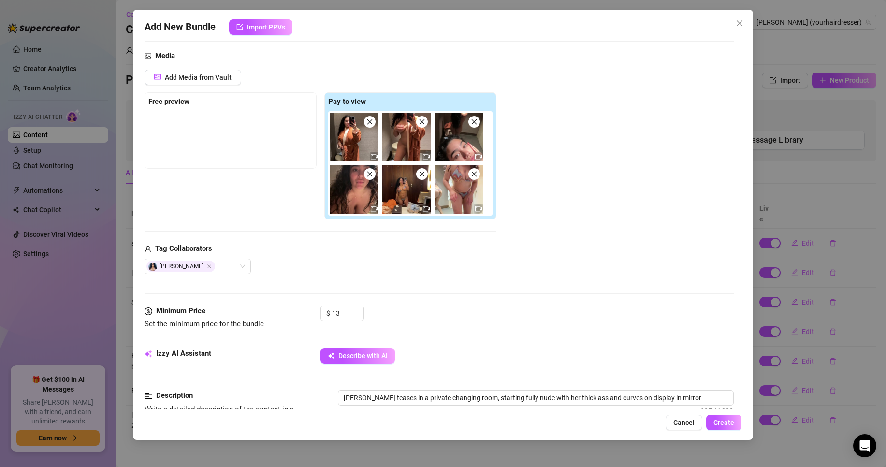
type textarea "[PERSON_NAME] teases in a private changing room, starting fully nude with her t…"
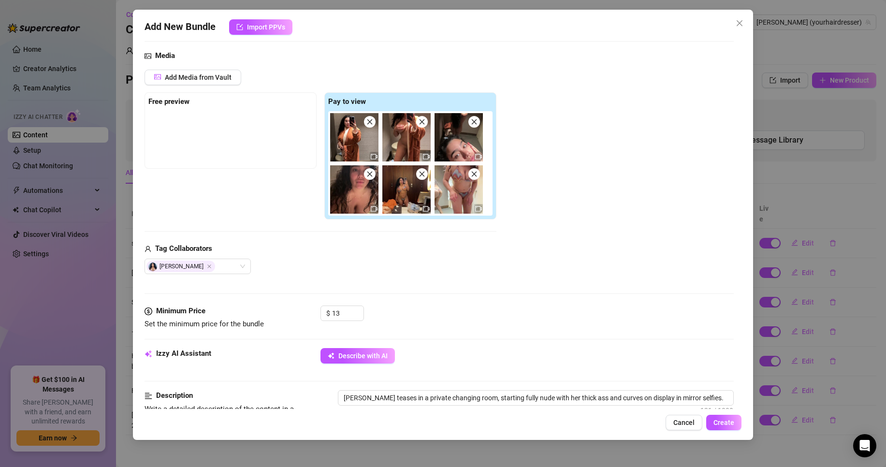
type textarea "[PERSON_NAME] teases in a private changing room, starting fully nude with her t…"
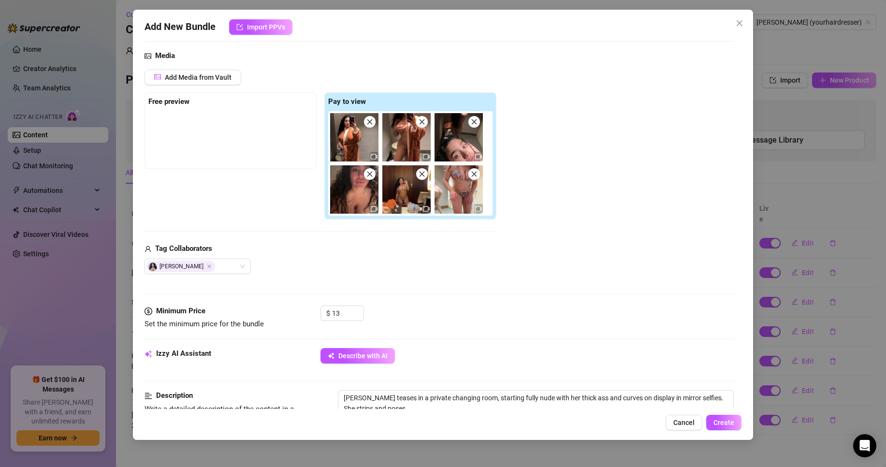
type textarea "[PERSON_NAME] teases in a private changing room, starting fully nude with her t…"
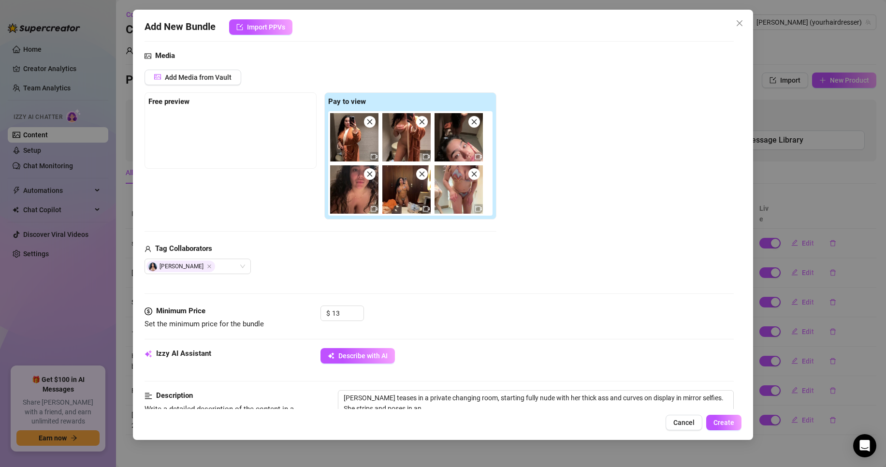
type textarea "[PERSON_NAME] teases in a private changing room, starting fully nude with her t…"
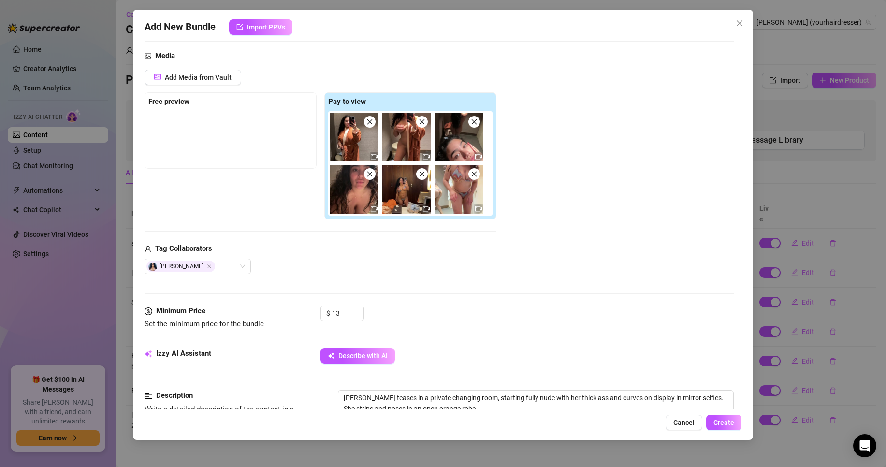
type textarea "[PERSON_NAME] teases in a private changing room, starting fully nude with her t…"
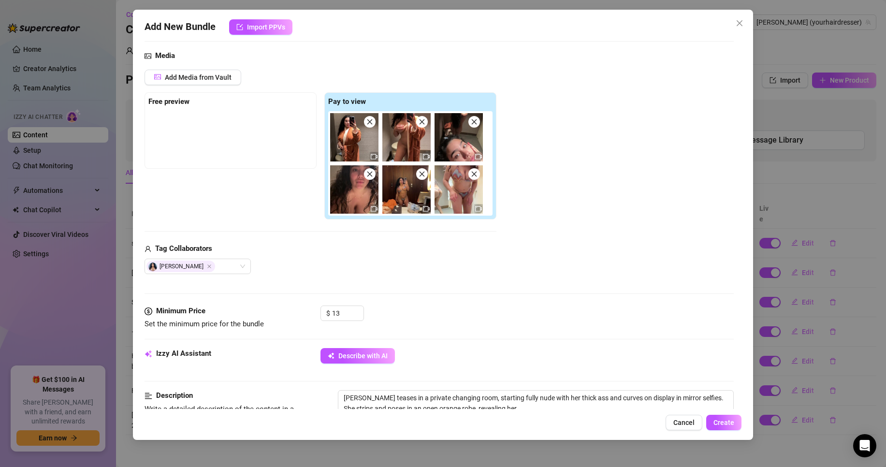
type textarea "[PERSON_NAME] teases in a private changing room, starting fully nude with her t…"
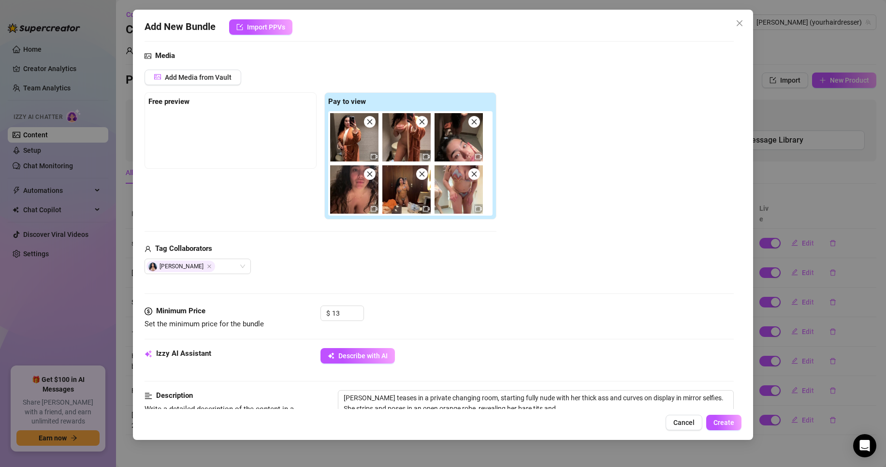
type textarea "[PERSON_NAME] teases in a private changing room, starting fully nude with her t…"
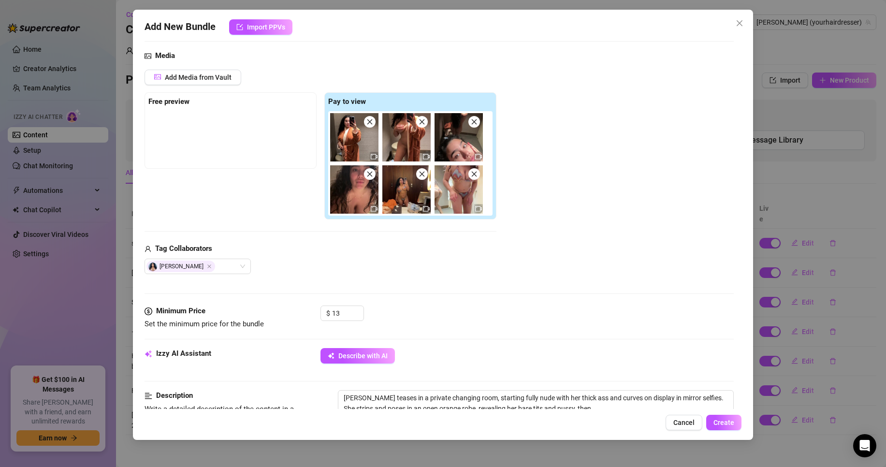
type textarea "[PERSON_NAME] teases in a private changing room, starting fully nude with her t…"
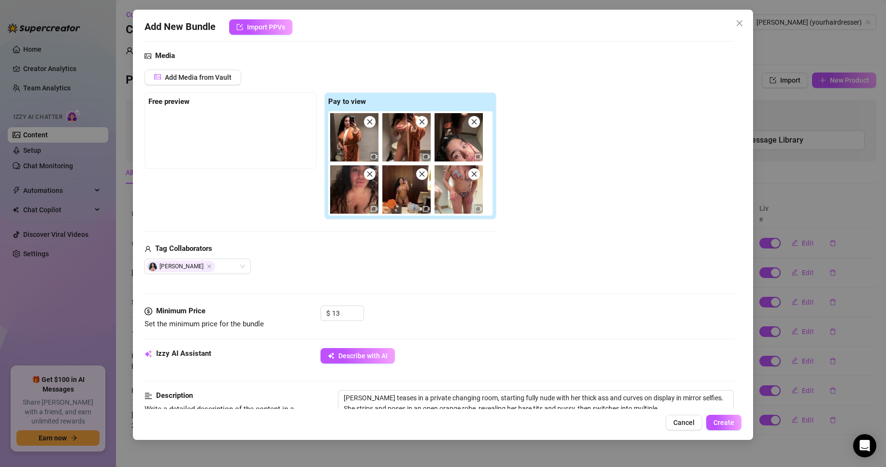
type textarea "[PERSON_NAME] teases in a private changing room, starting fully nude with her t…"
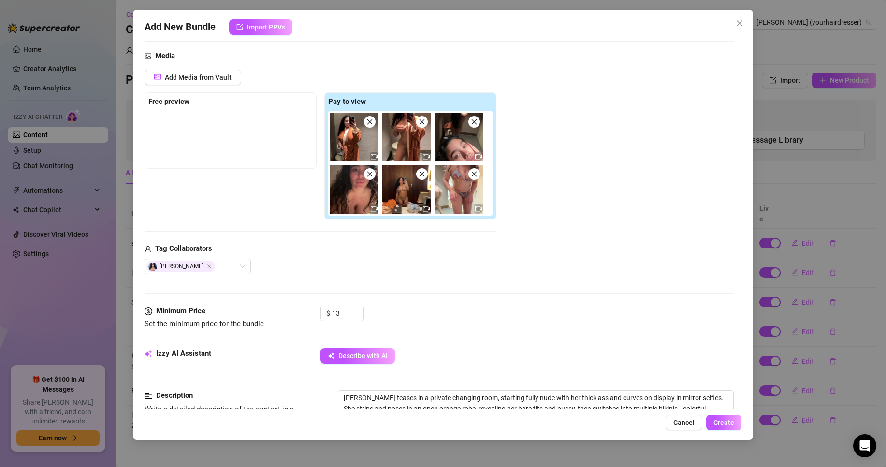
type textarea "[PERSON_NAME] teases in a private changing room, starting fully nude with her t…"
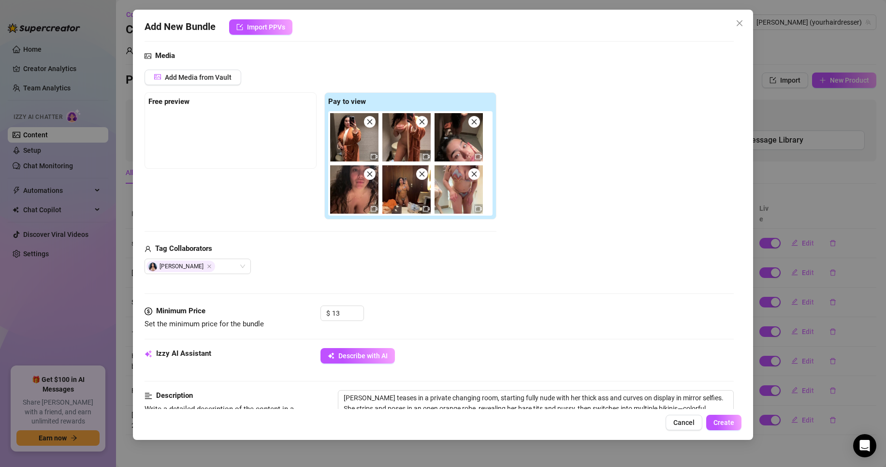
type textarea "[PERSON_NAME] teases in a private changing room, starting fully nude with her t…"
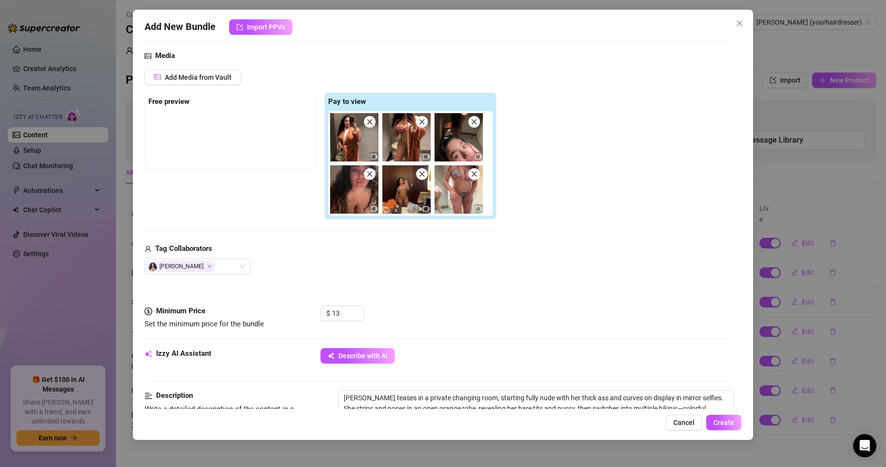
type textarea "[PERSON_NAME] teases in a private changing room, starting fully nude with her t…"
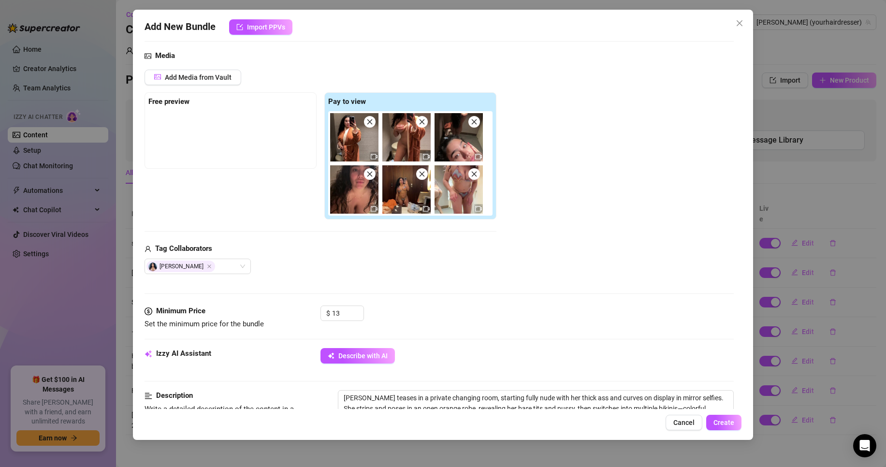
type textarea "[PERSON_NAME] teases in a private changing room, starting fully nude with her t…"
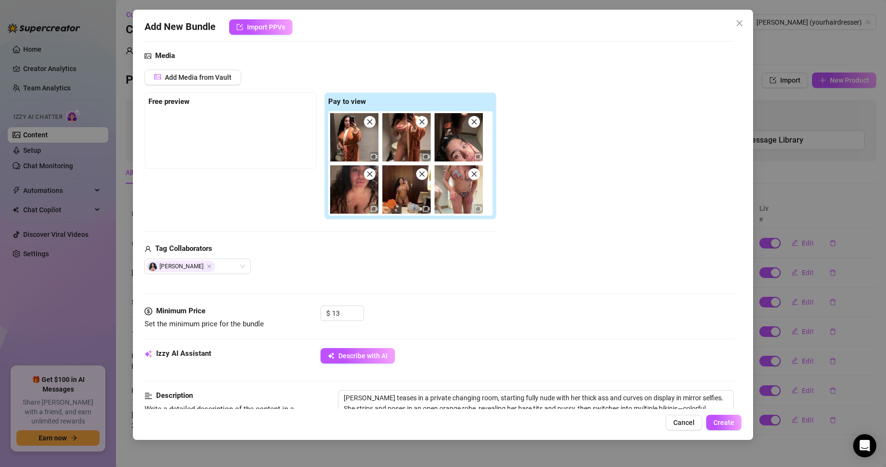
type textarea "[PERSON_NAME] teases in a private changing room, starting fully nude with her t…"
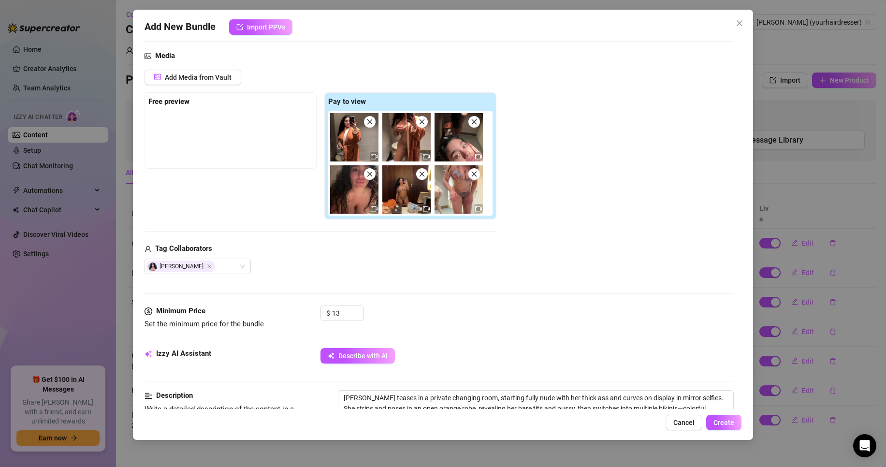
type textarea "[PERSON_NAME] teases in a private changing room, starting fully nude with her t…"
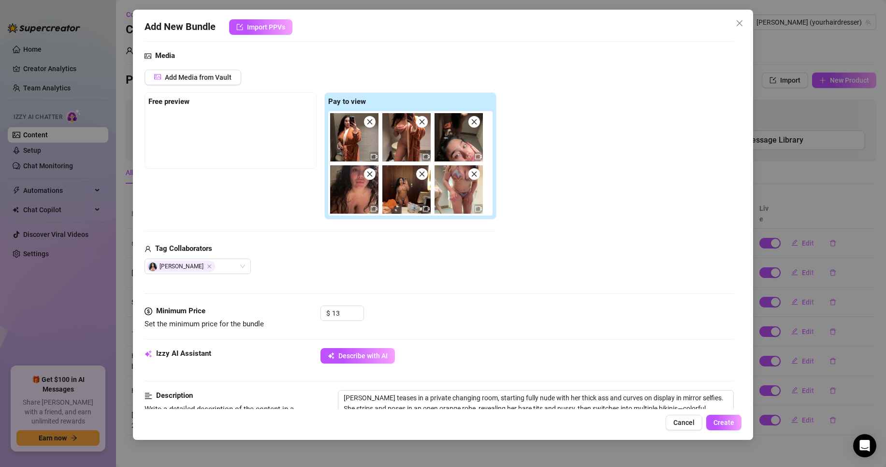
type textarea "[PERSON_NAME] teases in a private changing room, starting fully nude with her t…"
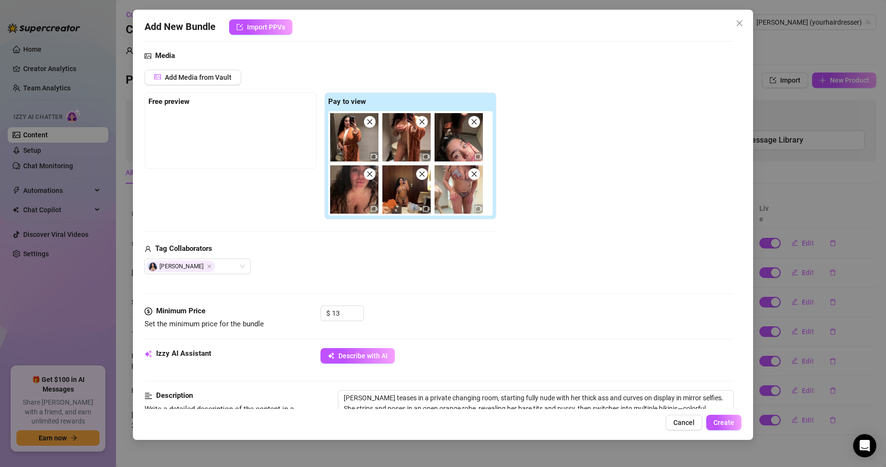
type textarea "[PERSON_NAME] teases in a private changing room, starting fully nude with her t…"
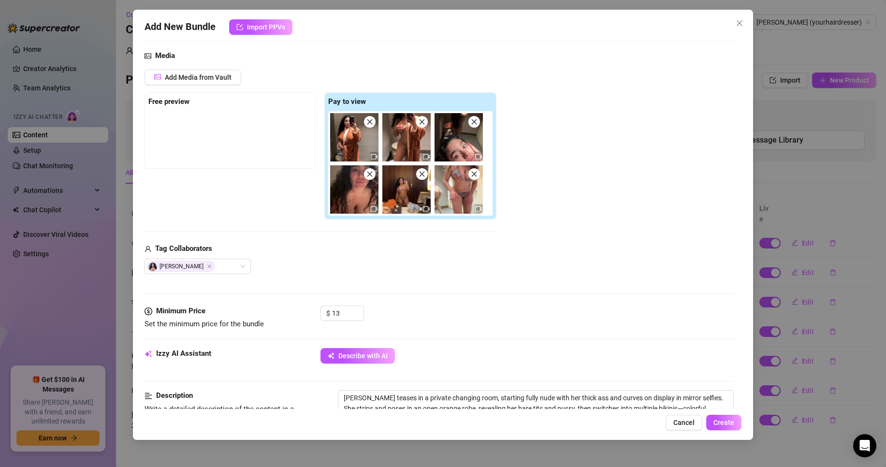
type textarea "[PERSON_NAME] teases in a private changing room, starting fully nude with her t…"
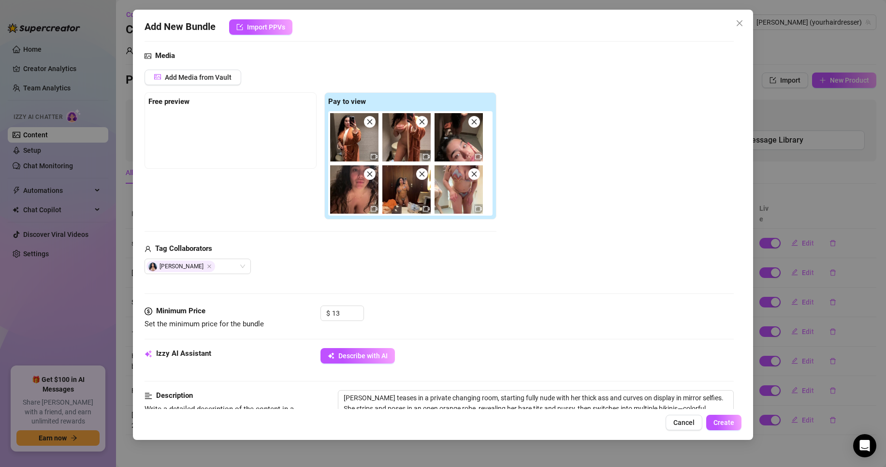
type textarea "[PERSON_NAME] teases in a private changing room, starting fully nude with her t…"
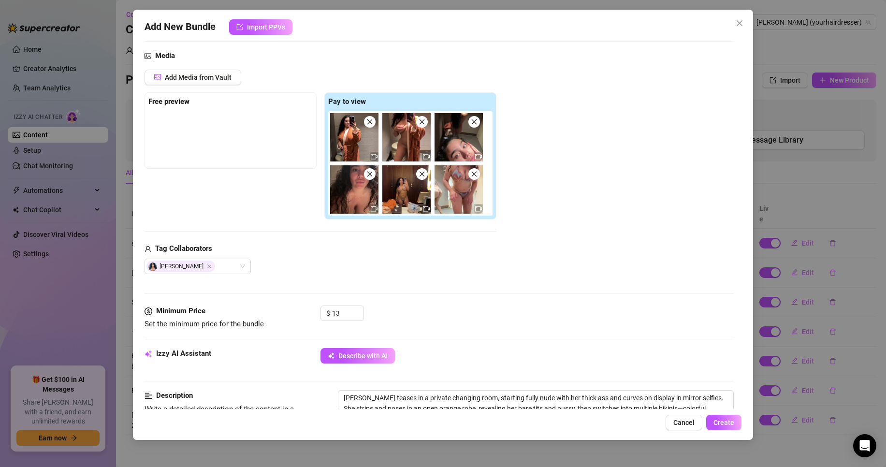
type textarea "[PERSON_NAME] teases in a private changing room, starting fully nude with her t…"
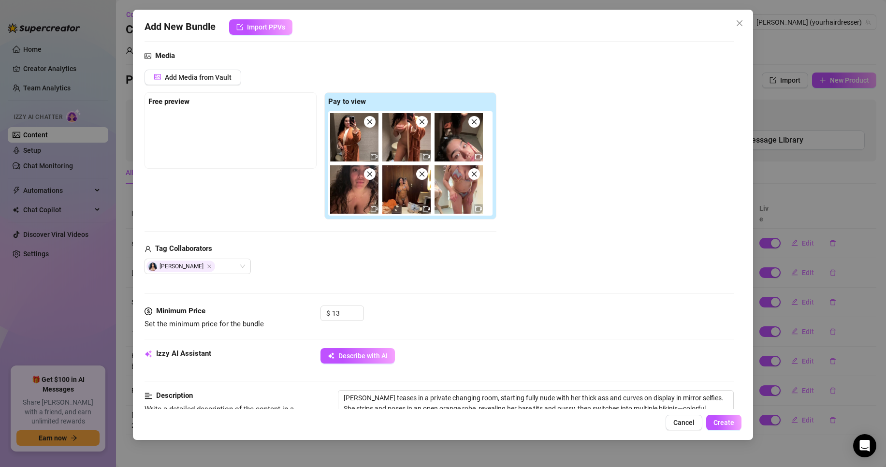
click at [662, 331] on div "Minimum Price Set the minimum price for the bundle $ 13" at bounding box center [439, 326] width 589 height 43
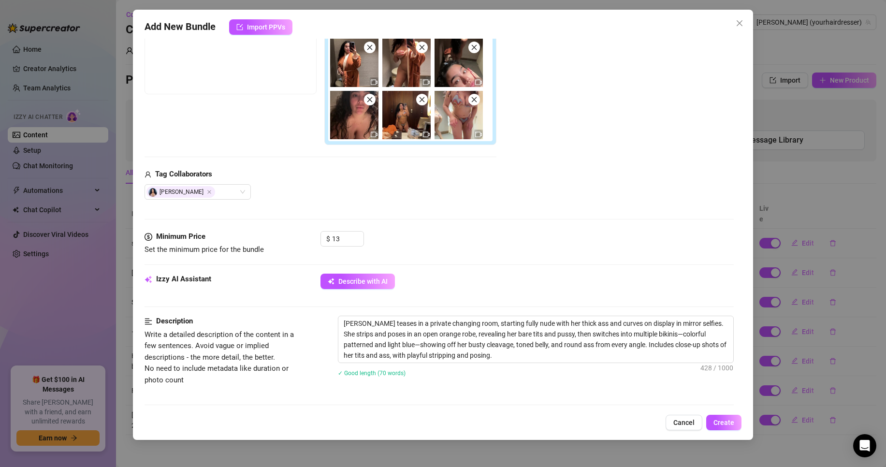
scroll to position [0, 0]
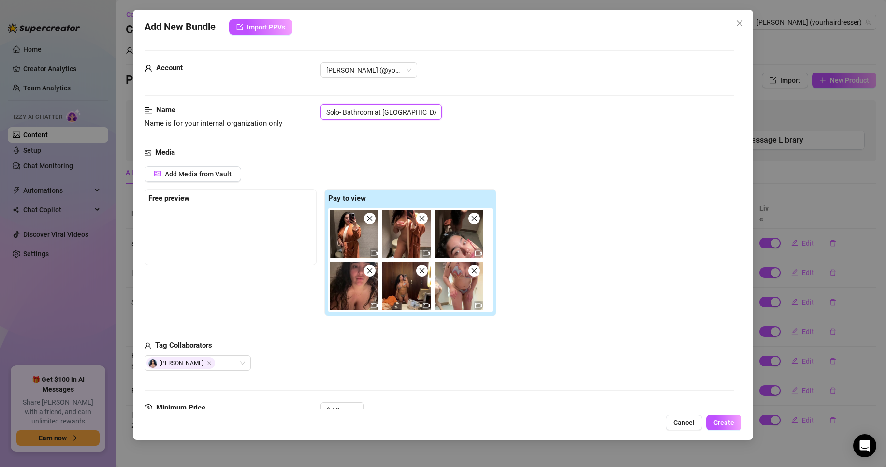
drag, startPoint x: 389, startPoint y: 109, endPoint x: 288, endPoint y: 101, distance: 101.3
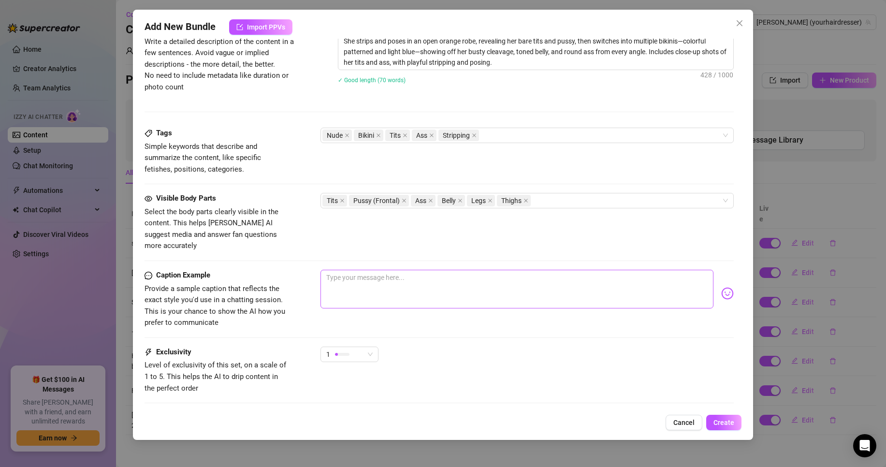
scroll to position [483, 0]
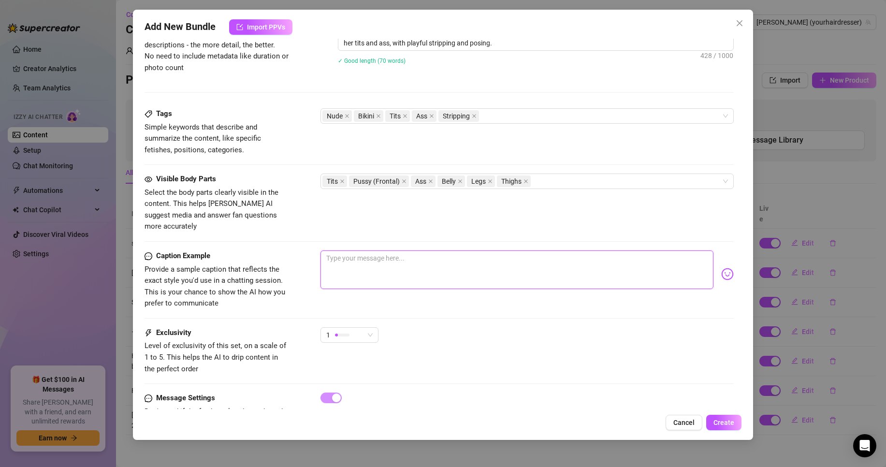
click at [455, 274] on textarea at bounding box center [516, 269] width 393 height 39
type textarea "S"
type textarea "So"
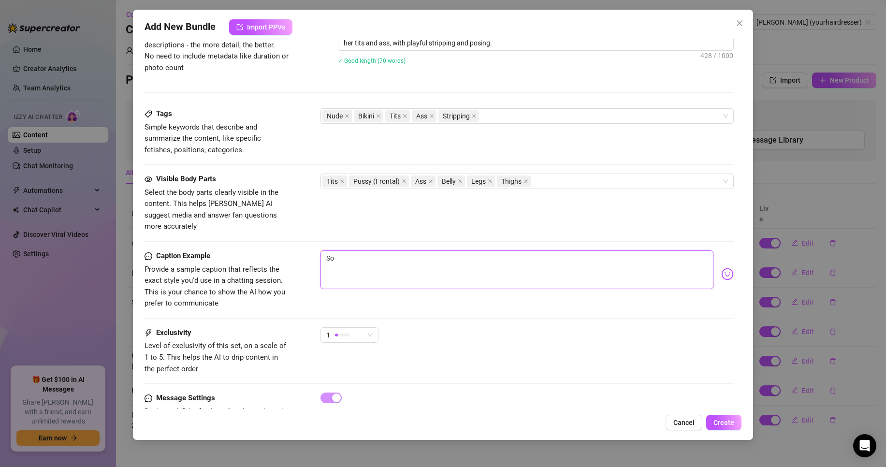
type textarea "Sol"
type textarea "Solo"
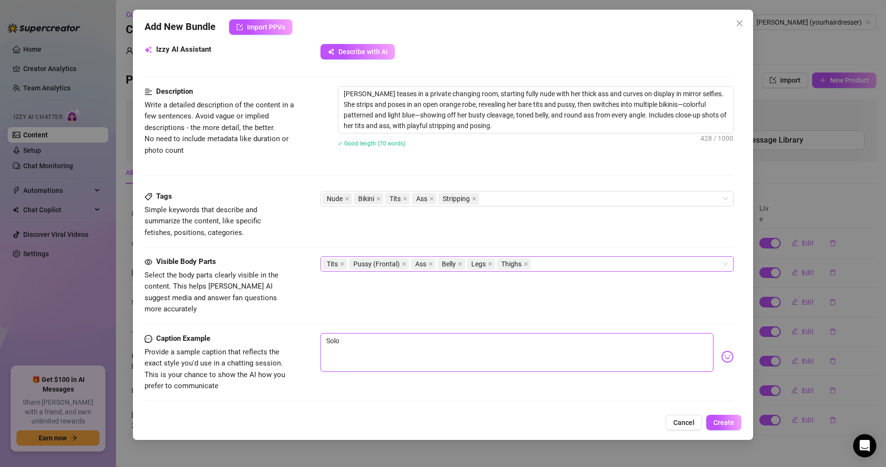
scroll to position [387, 0]
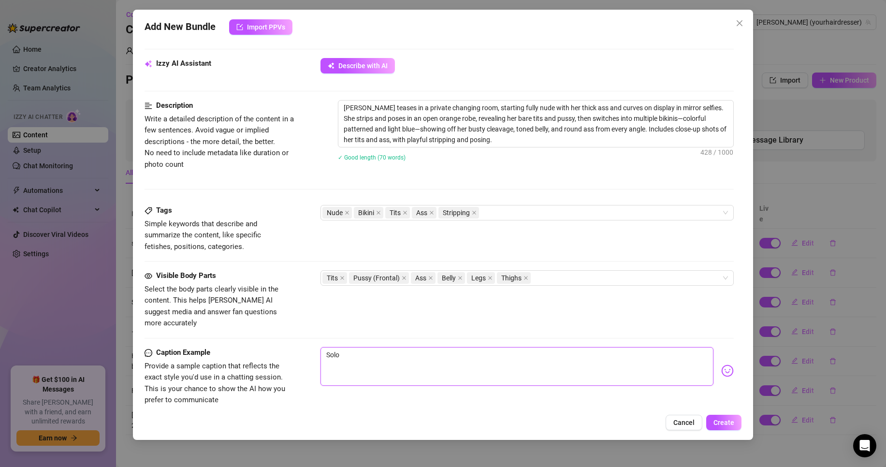
type textarea "Solo"
click at [768, 104] on div "Add New Bundle Import PPVs Account [PERSON_NAME] (@yourhairdresser) Name Name i…" at bounding box center [443, 233] width 886 height 467
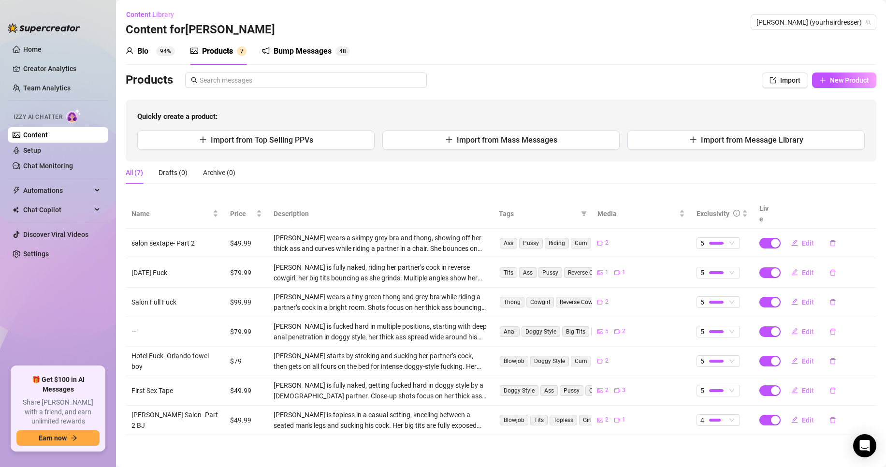
click at [462, 170] on div "All (7) Drafts (0) Archive (0)" at bounding box center [501, 172] width 751 height 22
click at [724, 142] on span "Import from Message Library" at bounding box center [752, 139] width 102 height 9
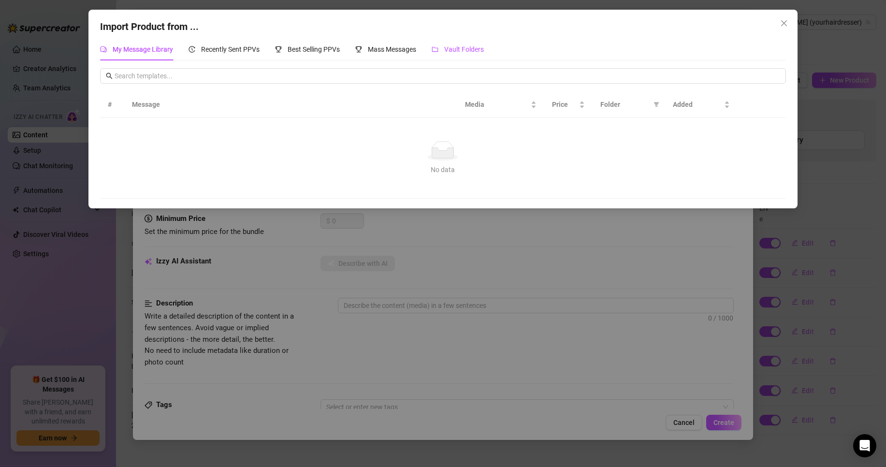
click at [450, 49] on span "Vault Folders" at bounding box center [464, 49] width 40 height 8
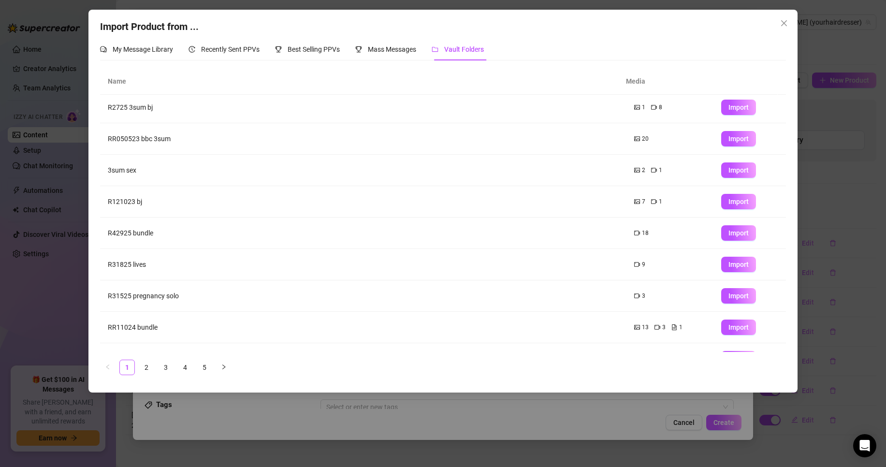
scroll to position [57, 0]
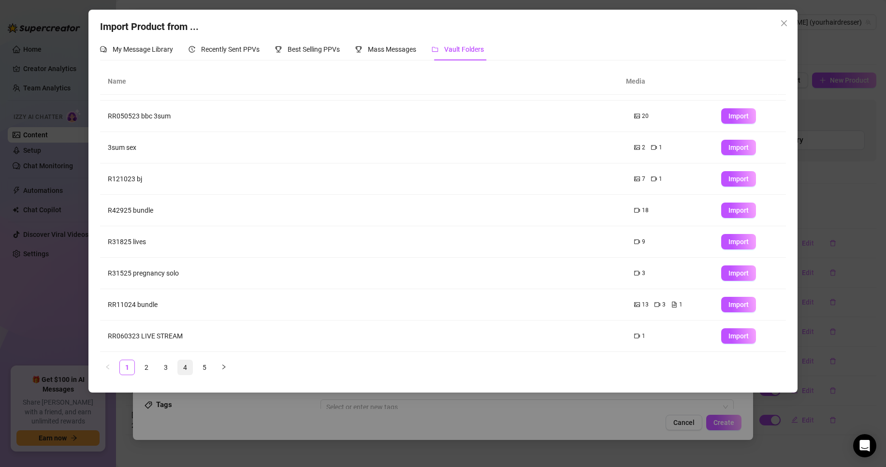
click at [189, 371] on link "4" at bounding box center [185, 367] width 14 height 14
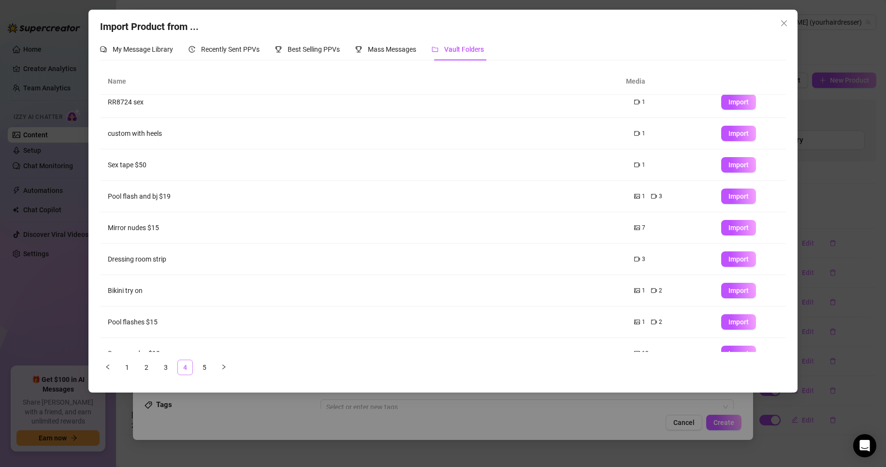
scroll to position [0, 0]
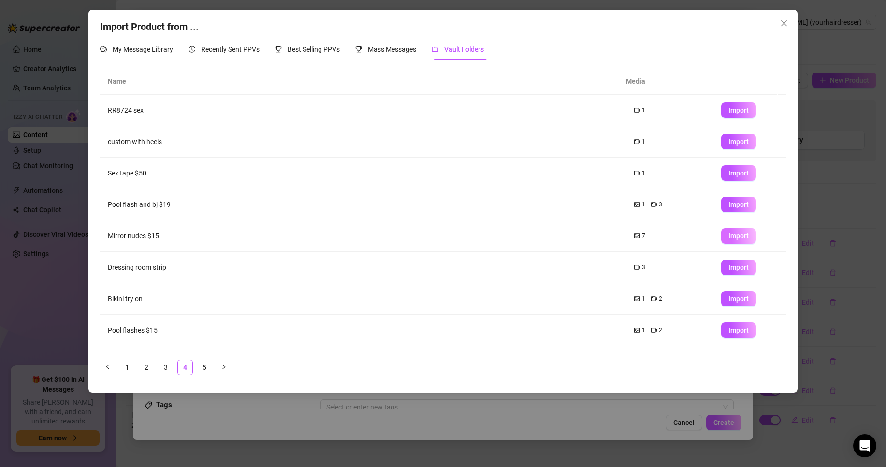
click at [728, 237] on span "Import" at bounding box center [738, 236] width 20 height 8
type textarea "Type your message here..."
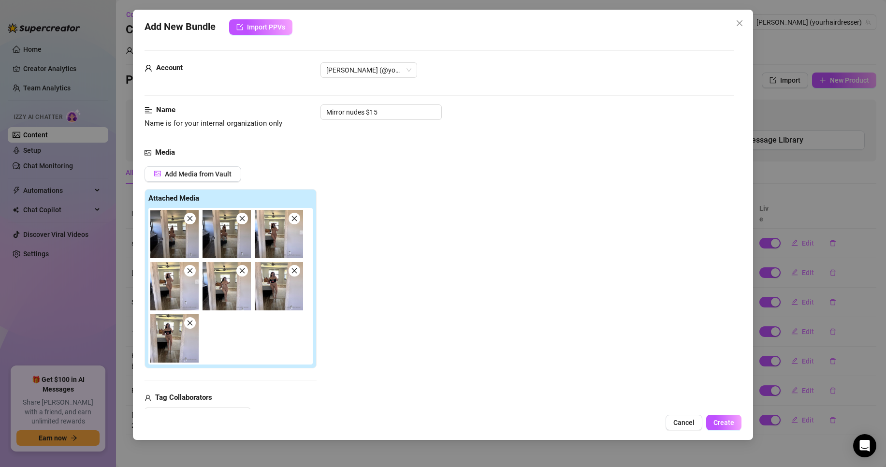
click at [168, 343] on img at bounding box center [174, 338] width 48 height 48
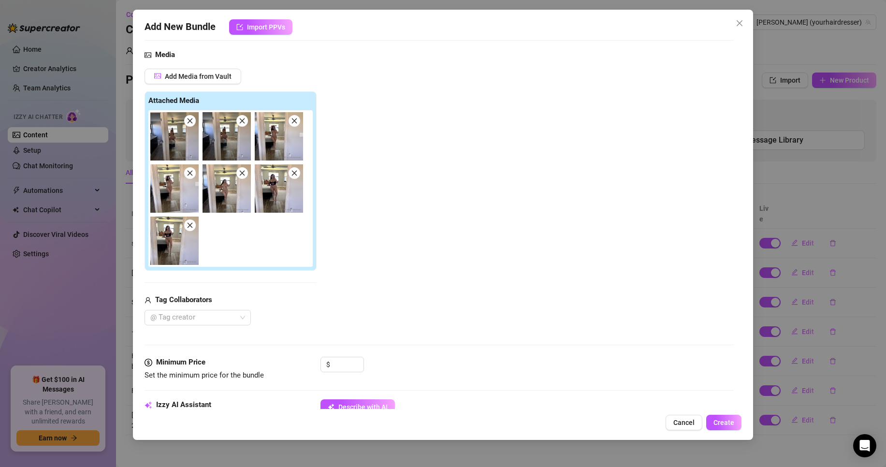
scroll to position [193, 0]
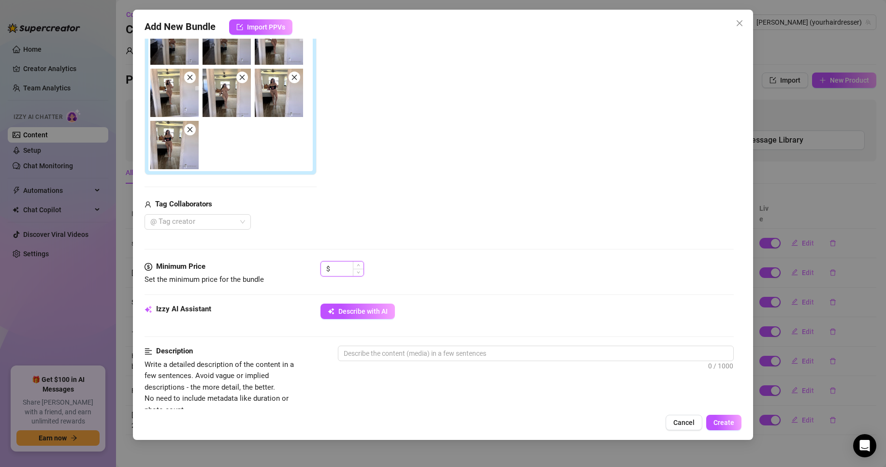
click at [345, 265] on input at bounding box center [347, 268] width 31 height 14
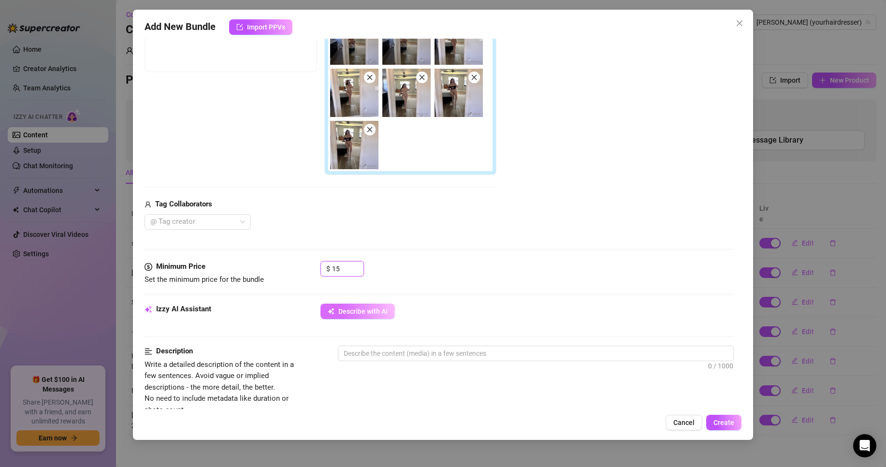
type input "15"
drag, startPoint x: 348, startPoint y: 318, endPoint x: 343, endPoint y: 319, distance: 5.7
click at [348, 318] on button "Describe with AI" at bounding box center [357, 311] width 74 height 15
click at [173, 222] on div at bounding box center [192, 222] width 92 height 14
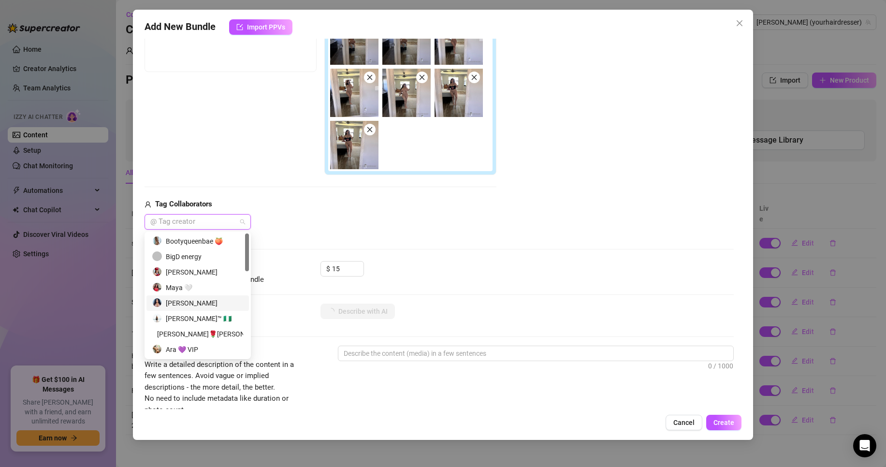
click at [191, 303] on div "[PERSON_NAME]" at bounding box center [197, 303] width 91 height 11
click at [289, 309] on div "Izzy AI Assistant" at bounding box center [217, 310] width 145 height 12
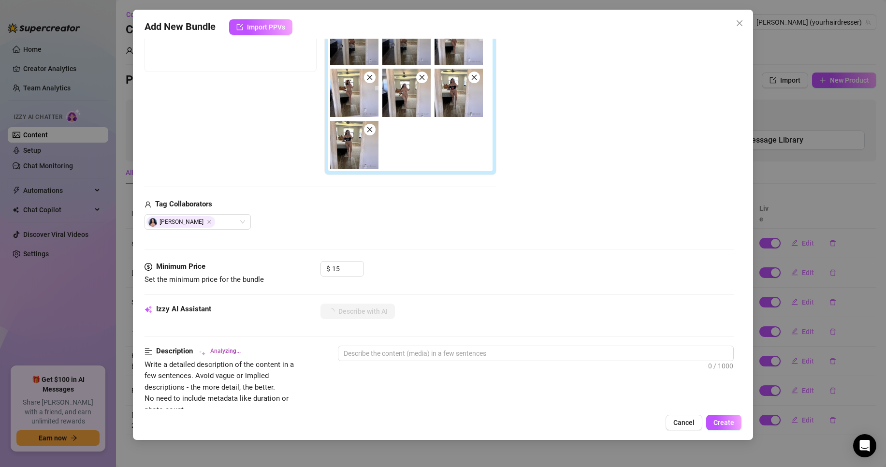
type textarea "[PERSON_NAME]"
type textarea "[PERSON_NAME] starts"
type textarea "[PERSON_NAME] starts in"
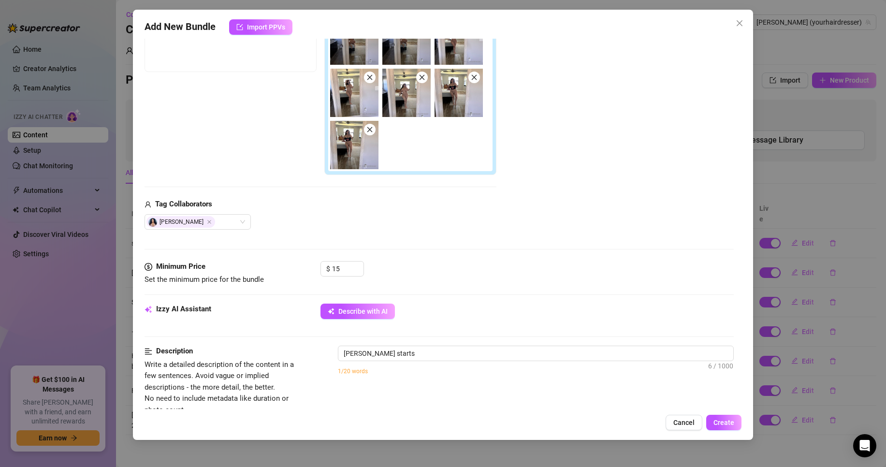
type textarea "[PERSON_NAME] starts in"
type textarea "[PERSON_NAME] starts in a"
type textarea "[PERSON_NAME] starts in a tight"
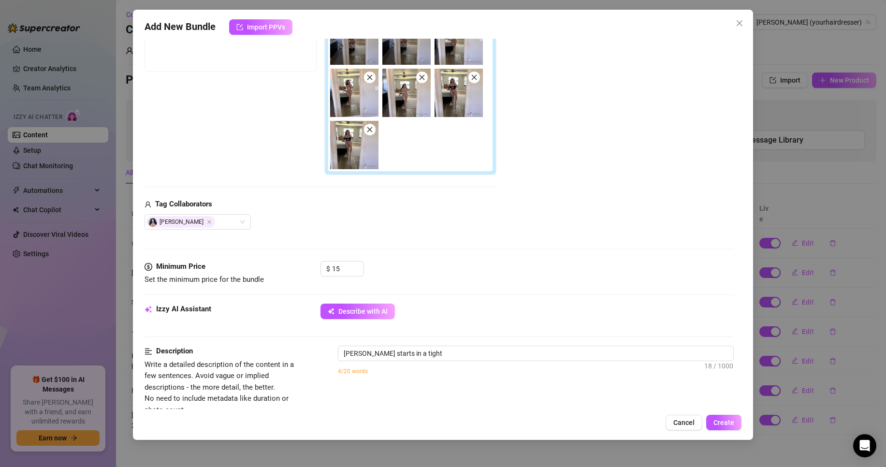
type textarea "[PERSON_NAME] starts in a tight black"
type textarea "[PERSON_NAME] starts in a tight black crop"
type textarea "[PERSON_NAME] starts in a tight black crop top"
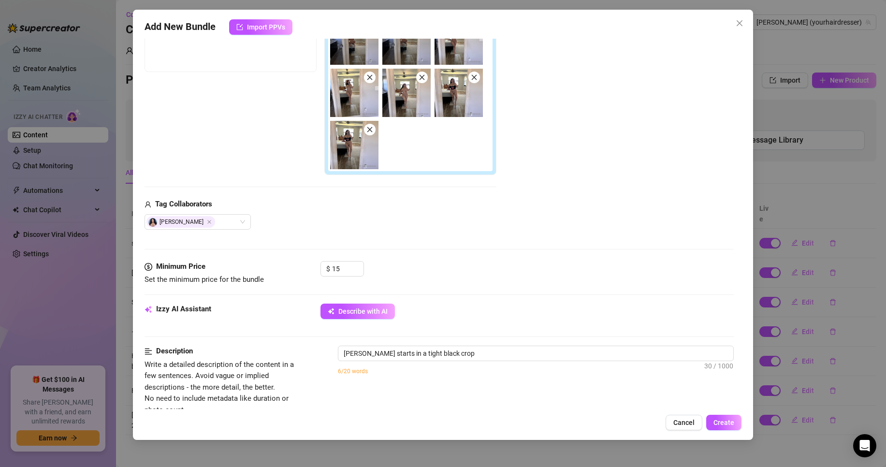
type textarea "[PERSON_NAME] starts in a tight black crop top"
type textarea "[PERSON_NAME] starts in a tight black crop top with"
type textarea "[PERSON_NAME] starts in a tight black crop top with a"
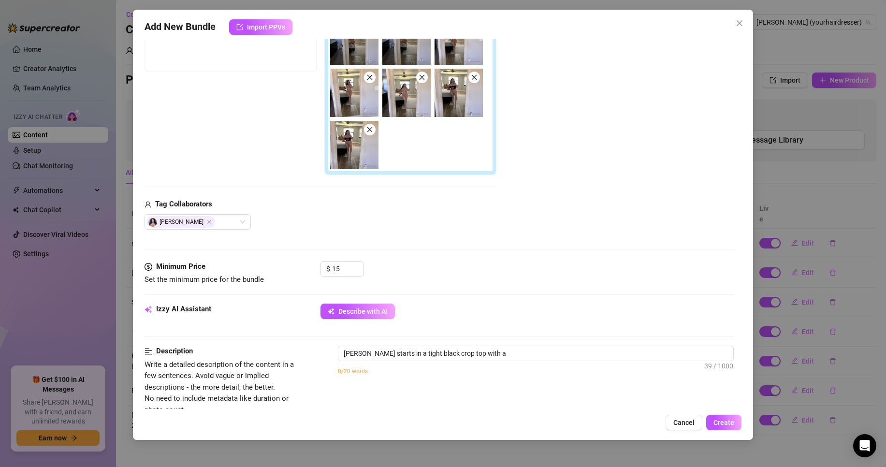
type textarea "[PERSON_NAME] starts in a tight black crop top with a red"
type textarea "[PERSON_NAME] starts in a tight black crop top with a red lip"
type textarea "[PERSON_NAME] starts in a tight black crop top with a red lip print,"
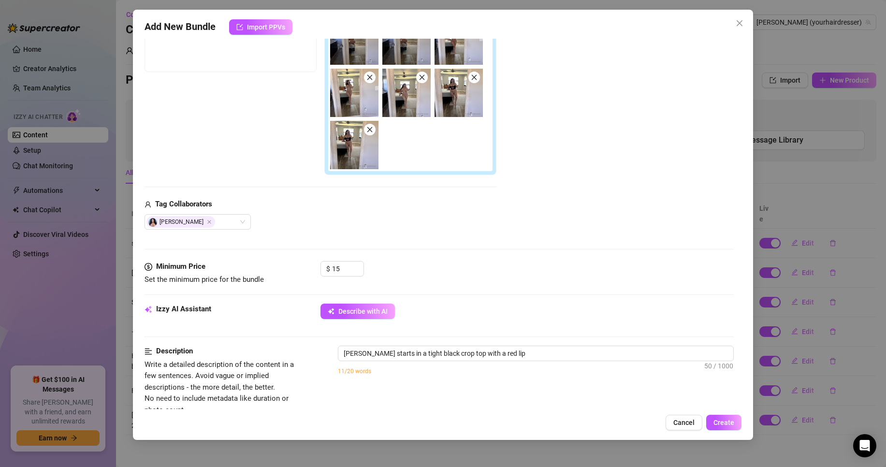
type textarea "[PERSON_NAME] starts in a tight black crop top with a red lip print,"
type textarea "[PERSON_NAME] starts in a tight black crop top with a red lip print, showing"
type textarea "[PERSON_NAME] starts in a tight black crop top with a red lip print, showing off"
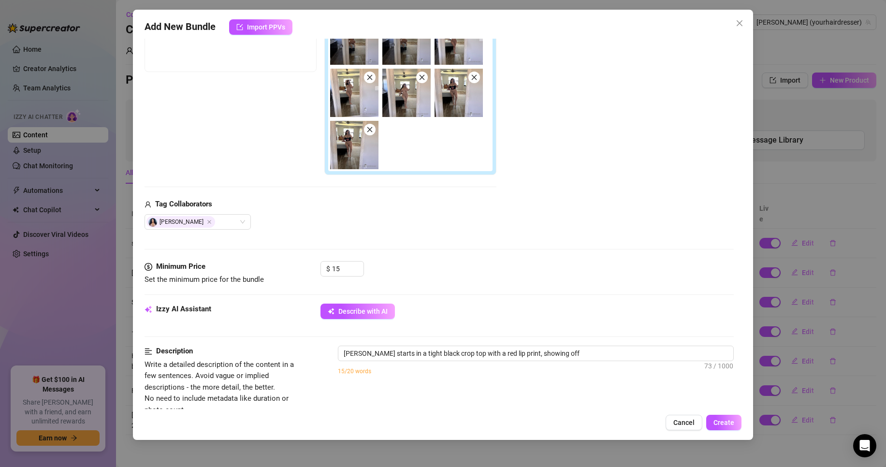
type textarea "[PERSON_NAME] starts in a tight black crop top with a red lip print, showing of…"
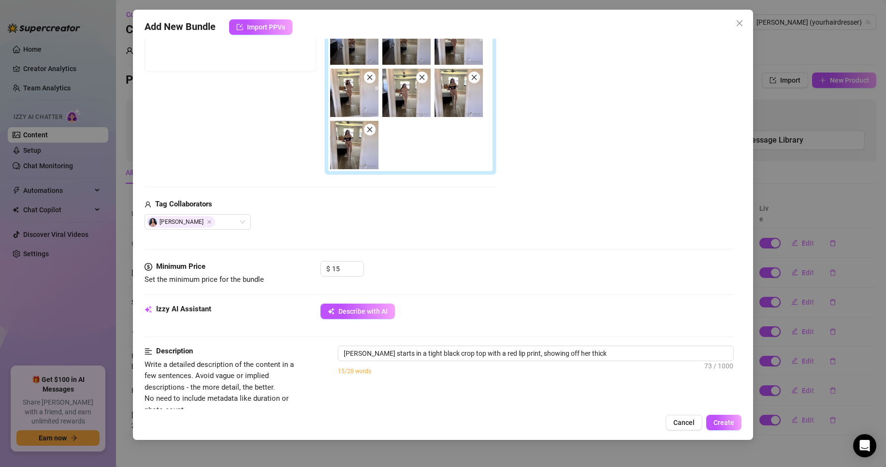
type textarea "[PERSON_NAME] starts in a tight black crop top with a red lip print, showing of…"
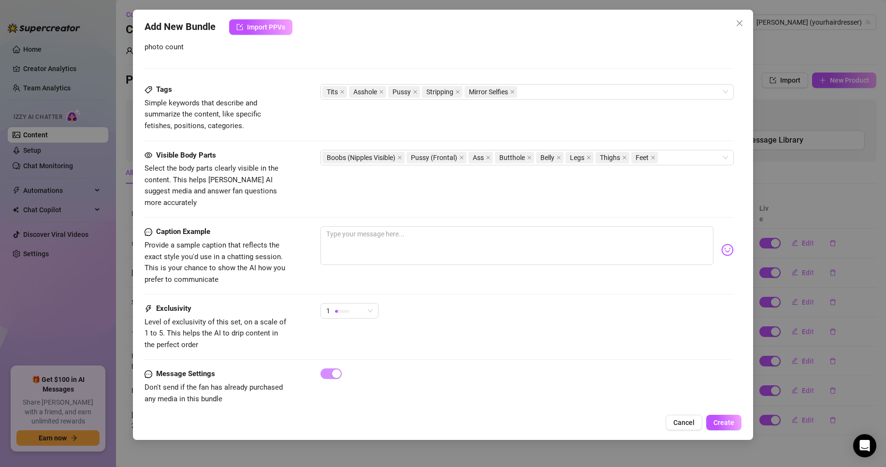
scroll to position [559, 0]
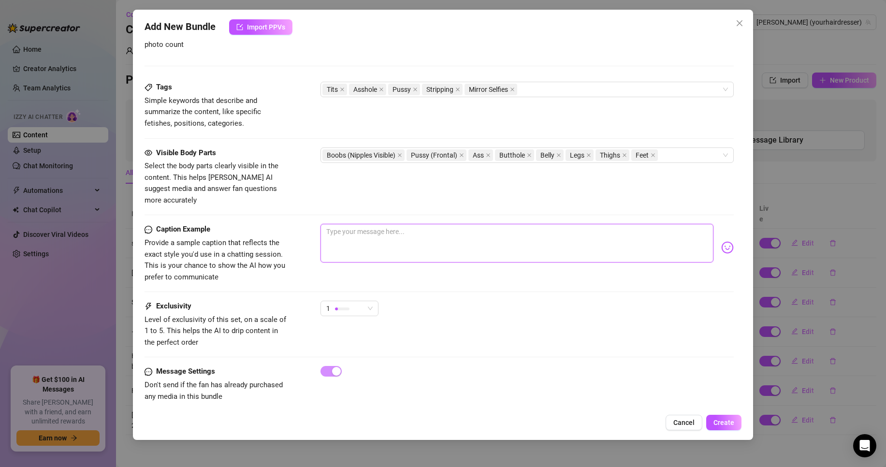
click at [381, 234] on textarea at bounding box center [516, 243] width 393 height 39
click at [352, 301] on div "1" at bounding box center [345, 308] width 38 height 14
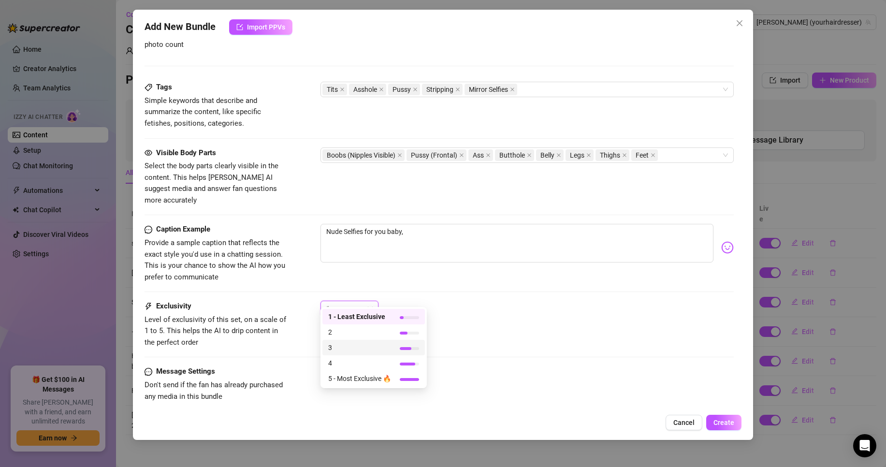
click at [350, 347] on span "3" at bounding box center [359, 347] width 63 height 11
click at [480, 301] on div "3 3" at bounding box center [526, 313] width 413 height 24
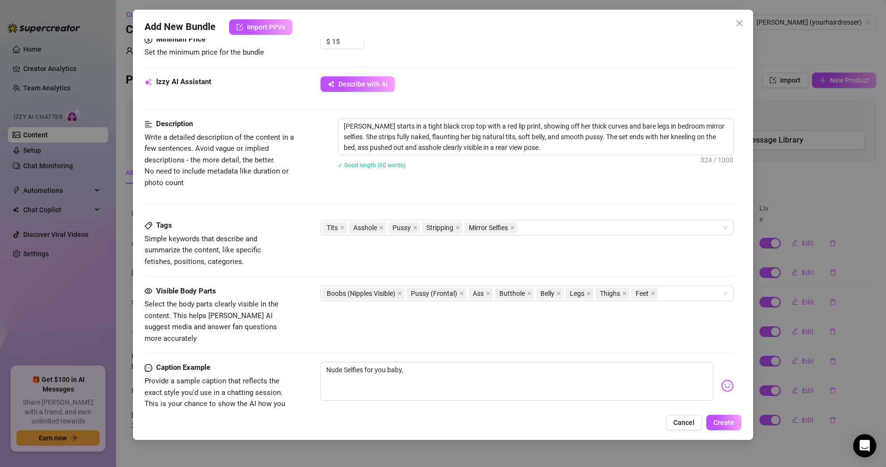
scroll to position [462, 0]
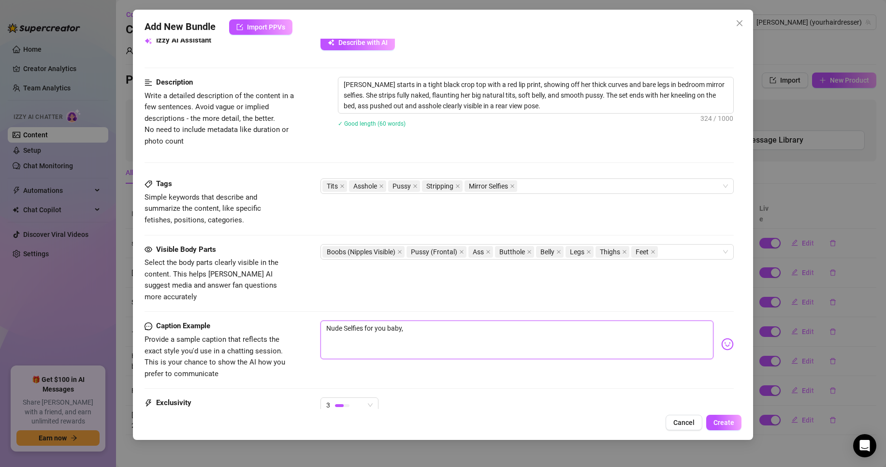
click at [460, 320] on textarea "Nude Selfies for you baby," at bounding box center [516, 339] width 393 height 39
click at [714, 416] on button "Create" at bounding box center [723, 422] width 35 height 15
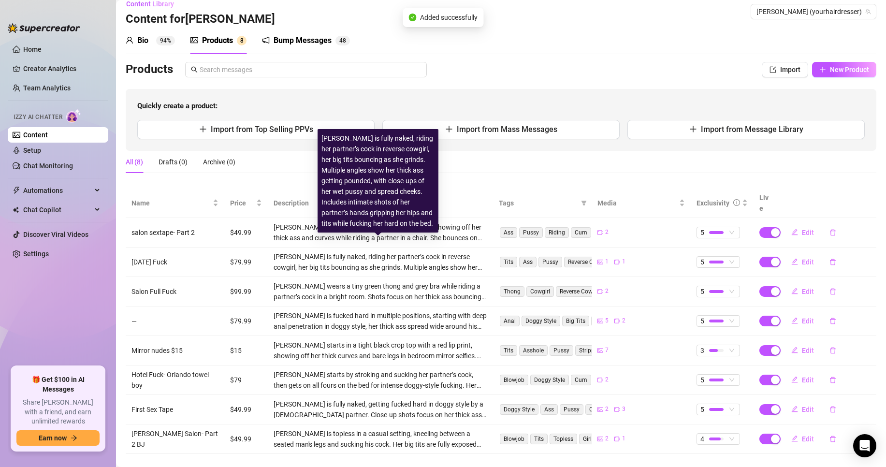
scroll to position [16, 0]
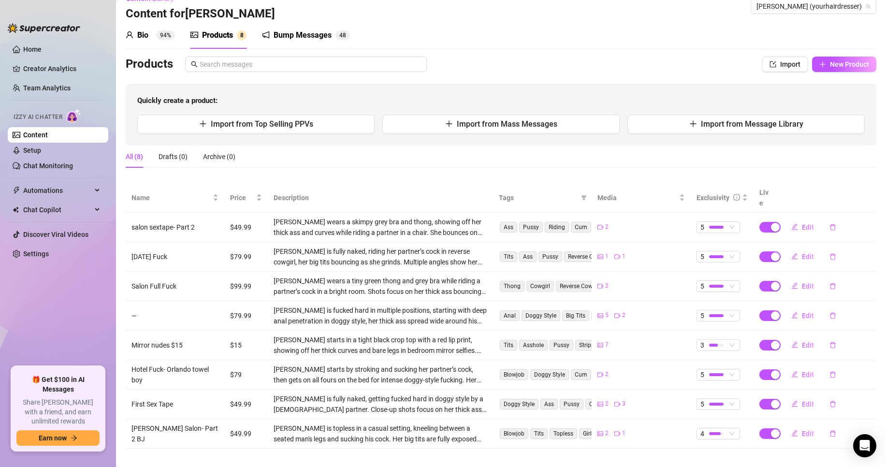
click at [48, 132] on link "Content" at bounding box center [35, 135] width 25 height 8
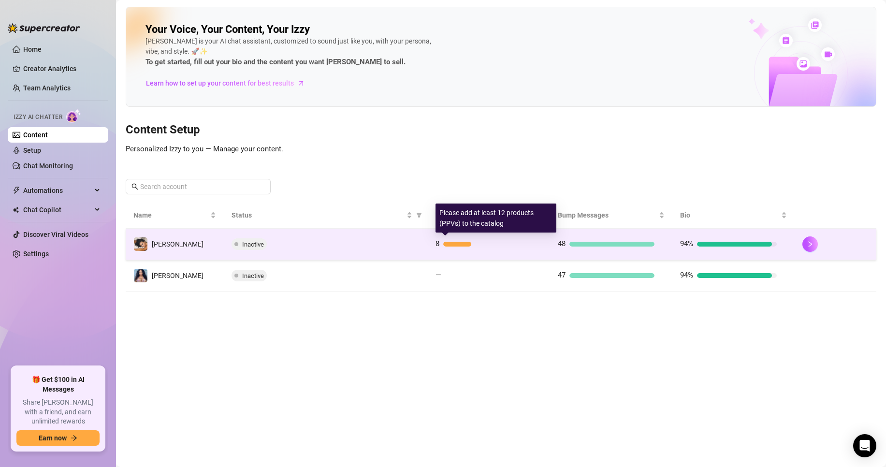
click at [454, 246] on div "8" at bounding box center [483, 244] width 97 height 12
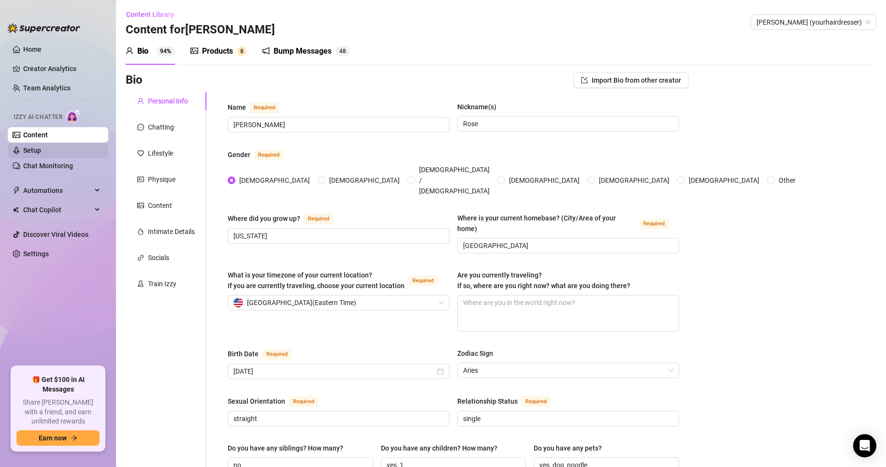
click at [23, 151] on link "Setup" at bounding box center [32, 150] width 18 height 8
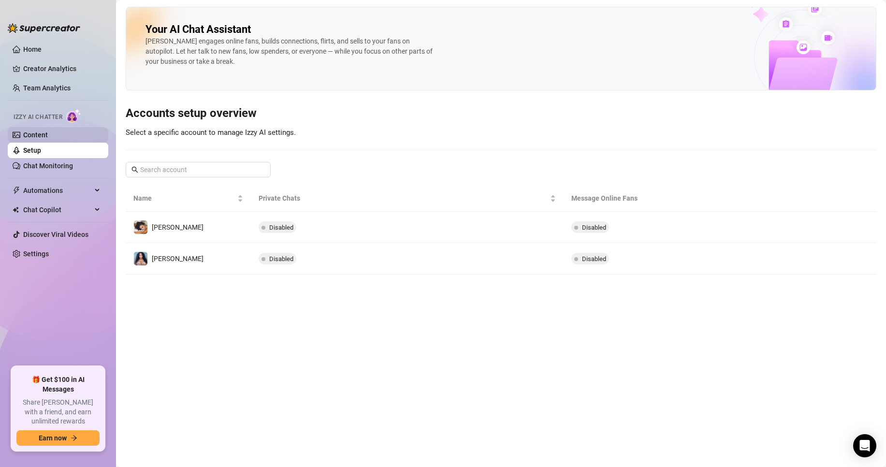
click at [39, 133] on link "Content" at bounding box center [35, 135] width 25 height 8
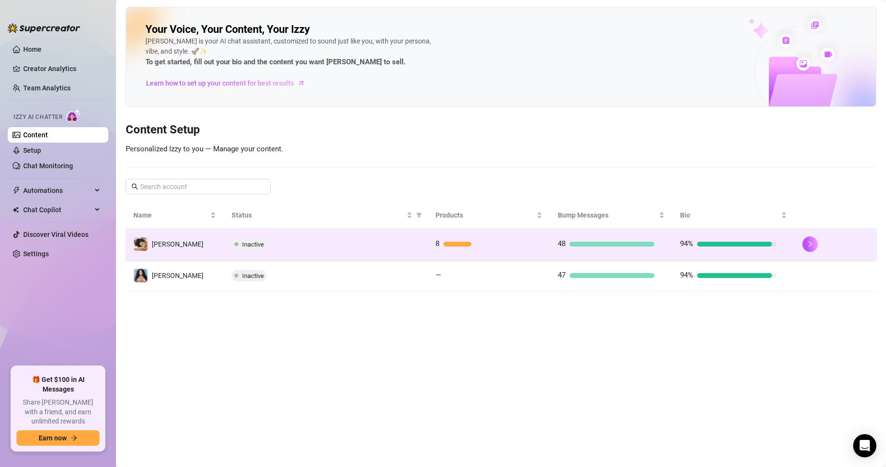
click at [587, 245] on div at bounding box center [611, 244] width 85 height 5
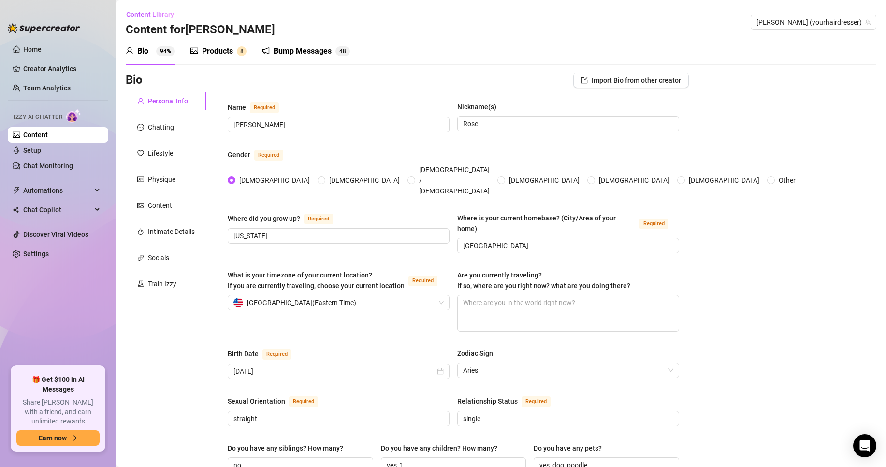
click at [229, 46] on div "Products" at bounding box center [217, 51] width 31 height 12
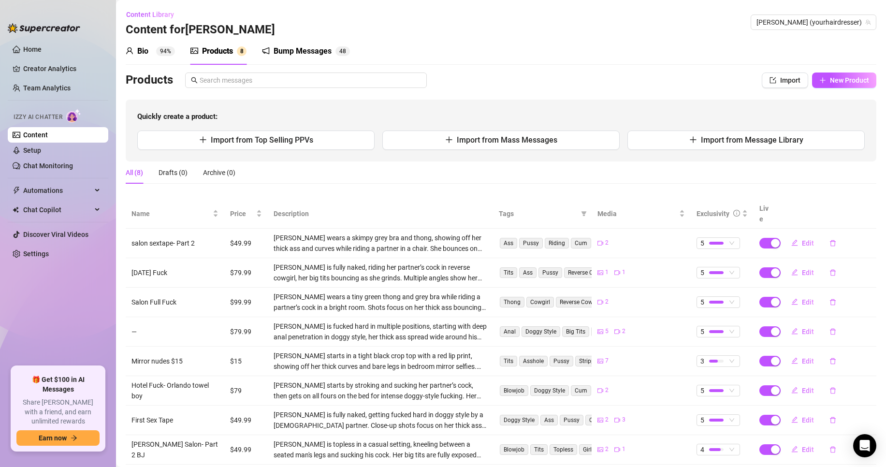
scroll to position [16, 0]
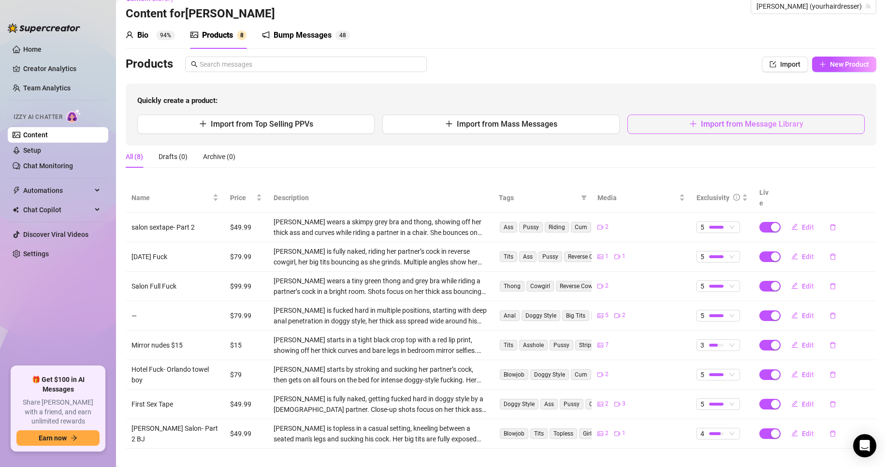
click at [701, 129] on span "Import from Message Library" at bounding box center [752, 123] width 102 height 9
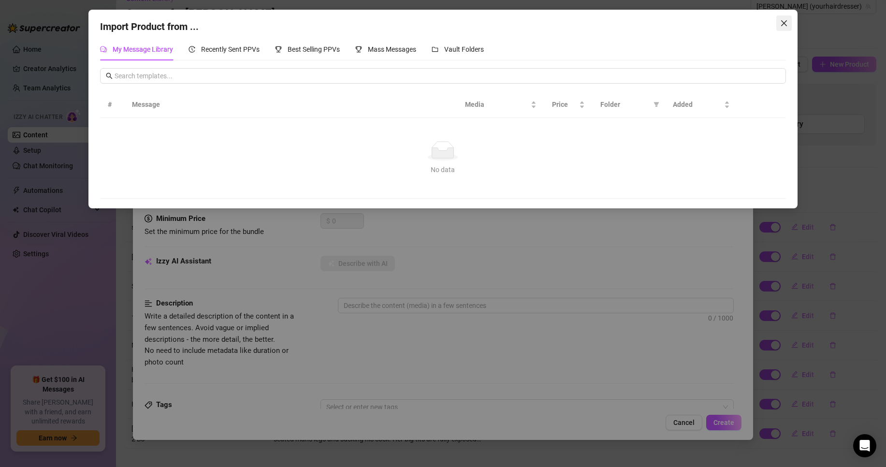
click at [785, 21] on icon "close" at bounding box center [784, 23] width 8 height 8
